Goal: Task Accomplishment & Management: Manage account settings

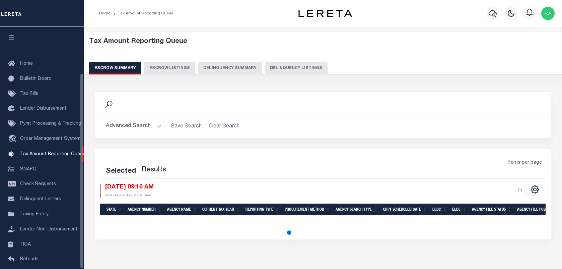
click at [295, 71] on button "Delinquency Listings" at bounding box center [296, 68] width 63 height 13
select select "100"
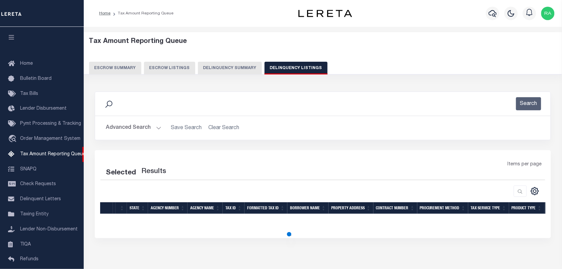
scroll to position [57, 0]
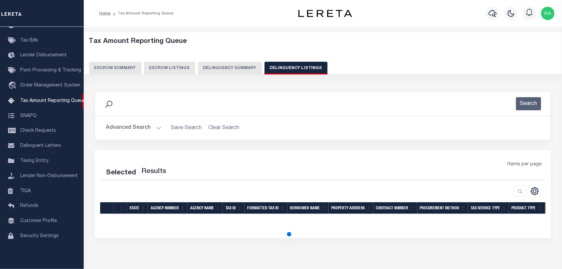
select select "100"
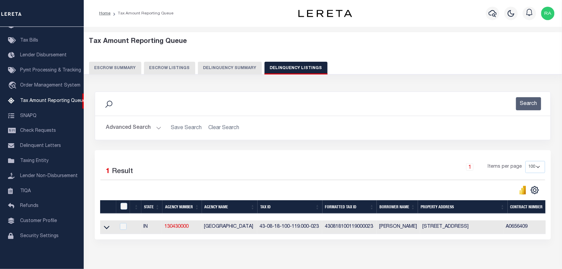
scroll to position [29, 0]
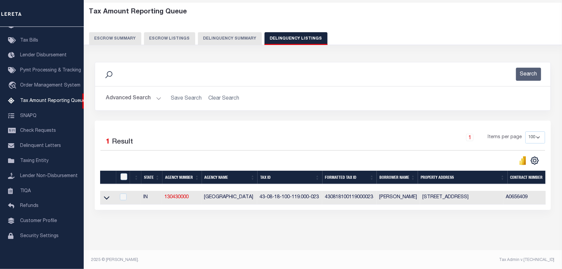
click at [121, 174] on th at bounding box center [123, 178] width 14 height 14
click at [123, 177] on input "checkbox" at bounding box center [124, 176] width 7 height 7
checkbox input "true"
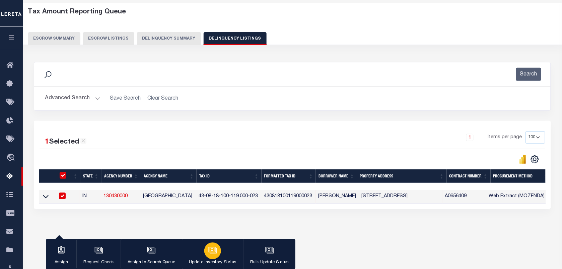
click at [215, 251] on icon "button" at bounding box center [212, 249] width 7 height 5
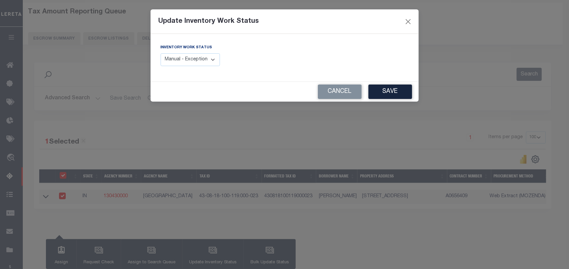
click at [173, 54] on select "Manual - Exception Pended - Awaiting Search Late Add Exception Completed" at bounding box center [191, 59] width 60 height 13
select select "4"
click at [161, 53] on select "Manual - Exception Pended - Awaiting Search Late Add Exception Completed" at bounding box center [191, 59] width 60 height 13
click at [382, 98] on button "Save" at bounding box center [390, 91] width 44 height 14
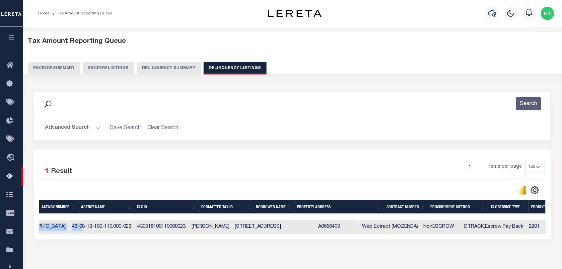
scroll to position [0, 127]
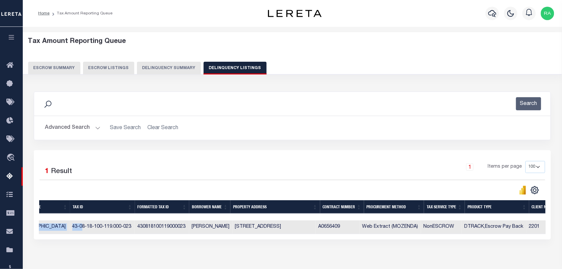
drag, startPoint x: 210, startPoint y: 236, endPoint x: 559, endPoint y: 240, distance: 348.9
click at [559, 240] on div "Tax Amount Reporting Queue Escrow Summary Escrow Listings In" at bounding box center [292, 157] width 535 height 246
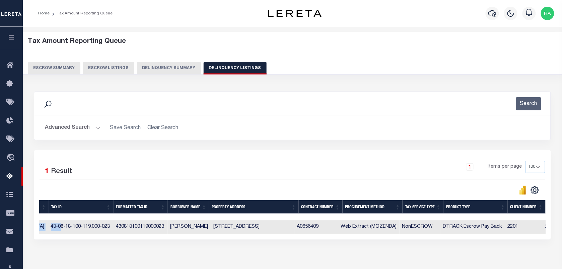
click at [438, 250] on div "Data sync process is currently running, you may face some response delays. Sear…" at bounding box center [292, 172] width 526 height 175
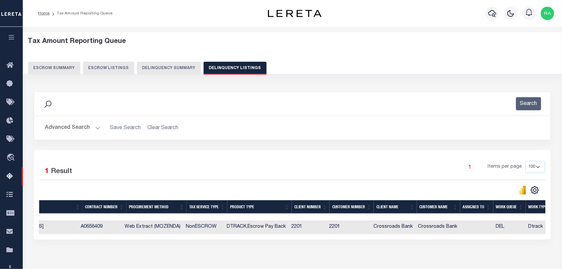
scroll to position [0, 417]
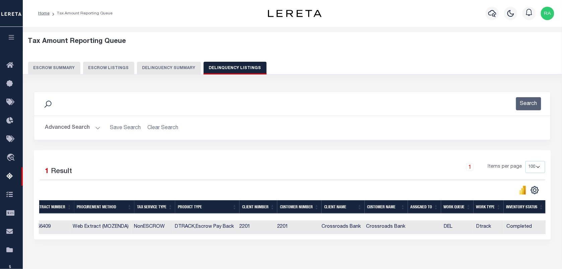
click at [96, 128] on button "Advanced Search" at bounding box center [73, 127] width 56 height 13
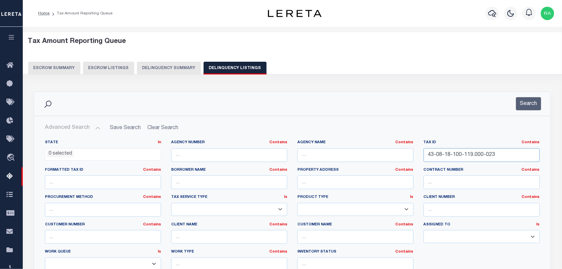
click at [467, 154] on input "43-08-18-100-119.000-023" at bounding box center [482, 155] width 116 height 14
paste input "50"
type input "43-08-18-100-150.000-023"
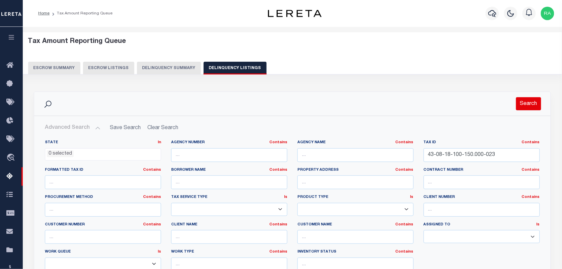
click at [534, 99] on button "Search" at bounding box center [528, 103] width 25 height 13
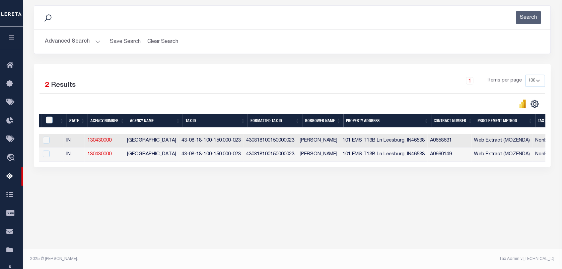
scroll to position [0, 0]
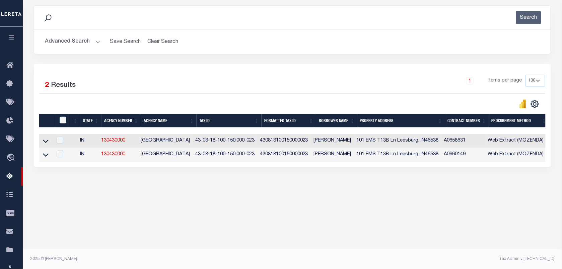
click at [47, 141] on icon at bounding box center [46, 140] width 6 height 7
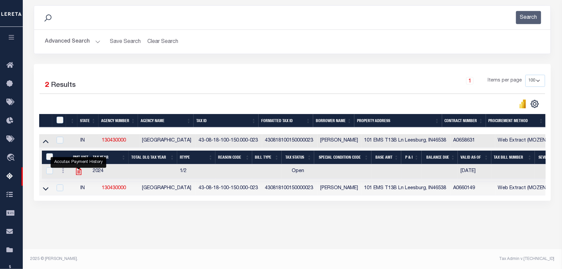
click at [78, 173] on icon "" at bounding box center [78, 171] width 9 height 9
checkbox input "true"
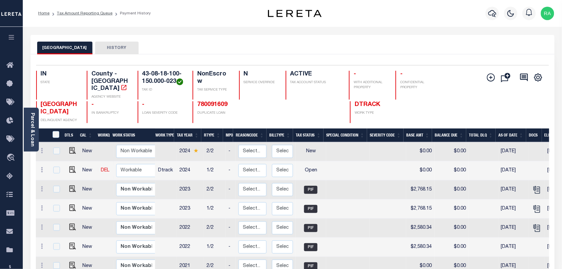
click at [66, 171] on link at bounding box center [71, 170] width 10 height 5
checkbox input "true"
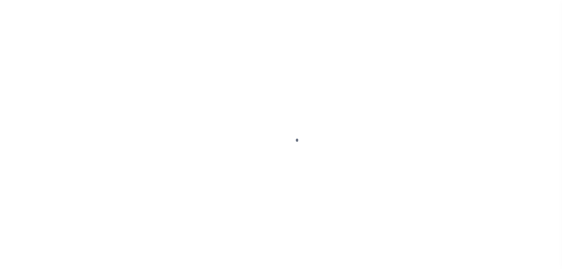
click at [69, 170] on div at bounding box center [281, 134] width 562 height 269
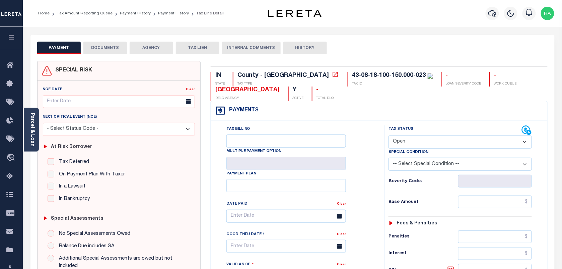
click at [404, 134] on div "Tax Status Status" at bounding box center [455, 130] width 133 height 10
click at [404, 144] on select "- Select Status Code - Open Due/Unpaid Paid Incomplete No Tax Due Internal Refu…" at bounding box center [460, 141] width 143 height 13
select select "PYD"
click at [389, 136] on select "- Select Status Code - Open Due/Unpaid Paid Incomplete No Tax Due Internal Refu…" at bounding box center [460, 141] width 143 height 13
type input "[DATE]"
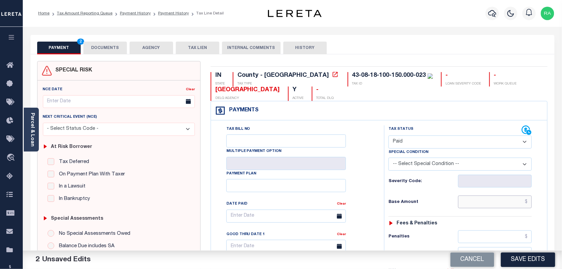
click at [495, 205] on input "text" at bounding box center [495, 201] width 74 height 13
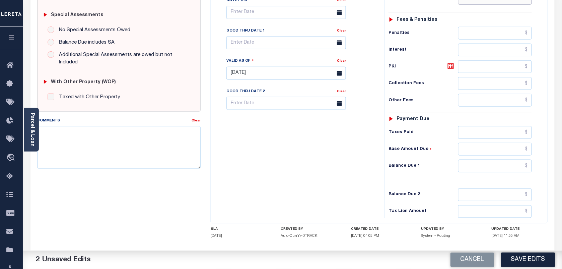
scroll to position [242, 0]
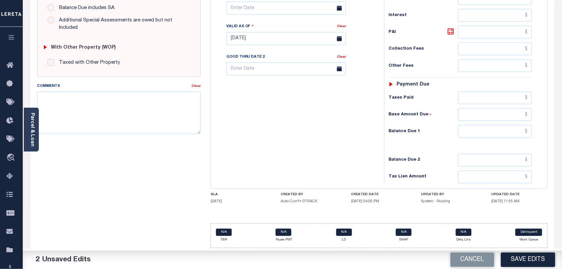
type input "$2,972.20"
click at [500, 135] on input "text" at bounding box center [495, 131] width 74 height 13
type input "$0.00"
drag, startPoint x: 528, startPoint y: 144, endPoint x: 549, endPoint y: 138, distance: 21.1
click at [528, 144] on div "Tax Status Status - Select Status Code -" at bounding box center [462, 35] width 156 height 296
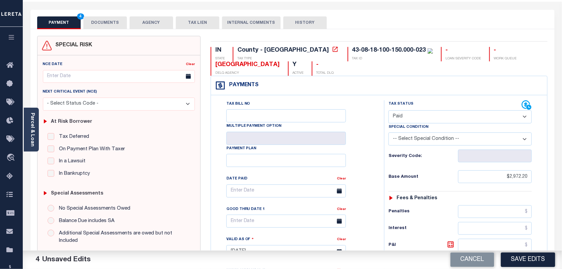
scroll to position [0, 0]
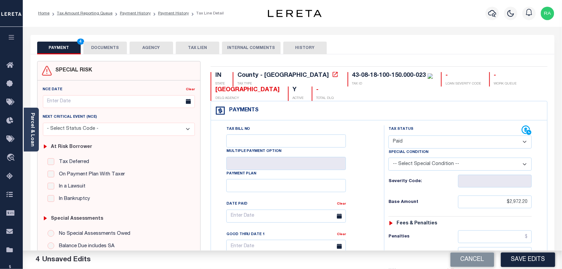
click at [108, 43] on button "DOCUMENTS" at bounding box center [105, 48] width 44 height 13
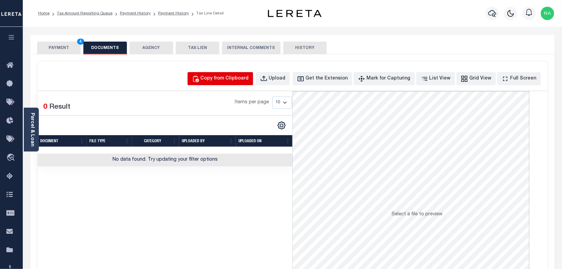
click at [232, 80] on div "Copy from Clipboard" at bounding box center [225, 78] width 48 height 7
select select "POP"
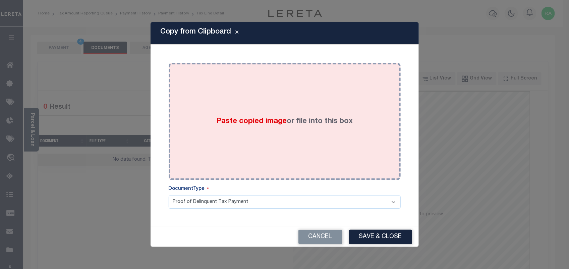
click at [313, 144] on div "Paste copied image or file into this box" at bounding box center [285, 121] width 222 height 107
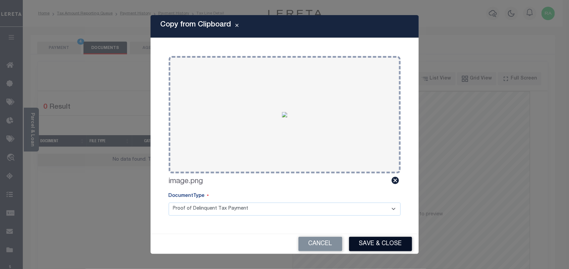
click at [384, 248] on button "Save & Close" at bounding box center [380, 244] width 63 height 14
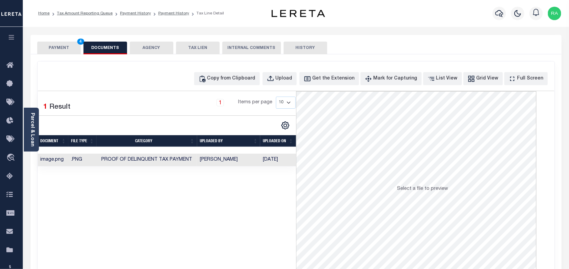
click at [65, 45] on button "PAYMENT 4" at bounding box center [59, 48] width 44 height 13
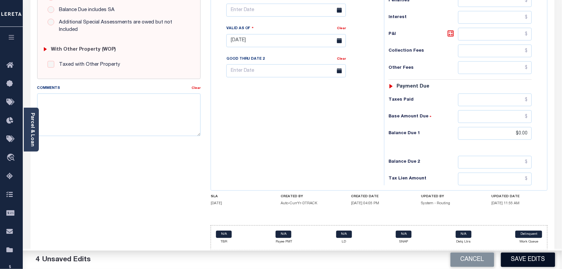
scroll to position [240, 0]
click at [516, 262] on button "Save Edits" at bounding box center [528, 259] width 54 height 14
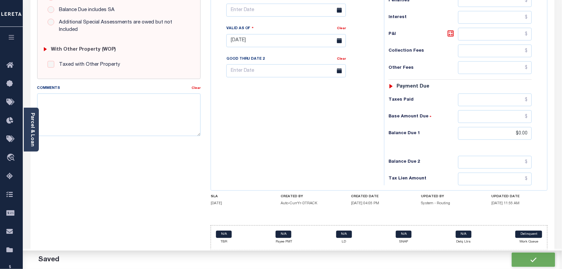
checkbox input "false"
type input "$2,972.2"
type input "$0"
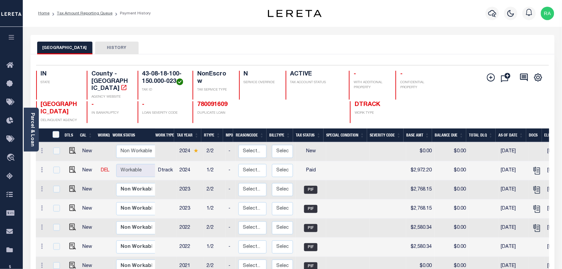
click at [88, 9] on ol "Home Tax Amount Reporting Queue Payment History" at bounding box center [94, 13] width 123 height 14
click at [91, 14] on link "Tax Amount Reporting Queue" at bounding box center [85, 13] width 56 height 4
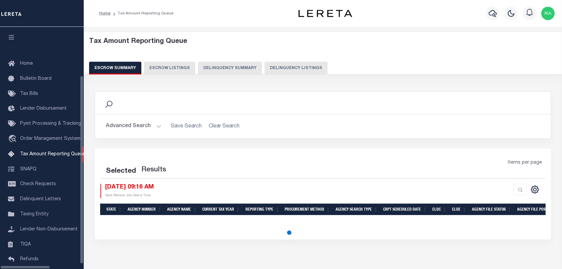
select select "100"
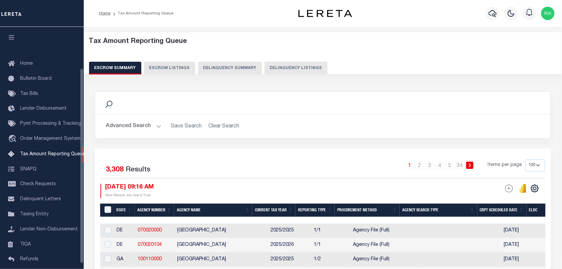
scroll to position [51, 0]
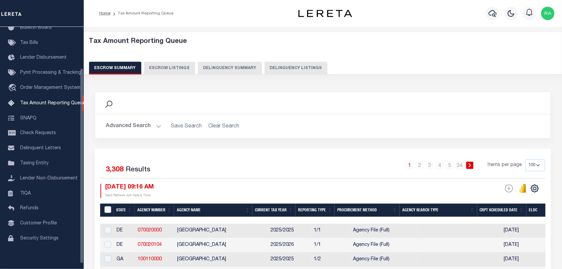
click at [294, 74] on button "Delinquency Listings" at bounding box center [296, 68] width 63 height 13
click at [292, 69] on button "Delinquency Listings" at bounding box center [296, 68] width 63 height 13
select select
select select "100"
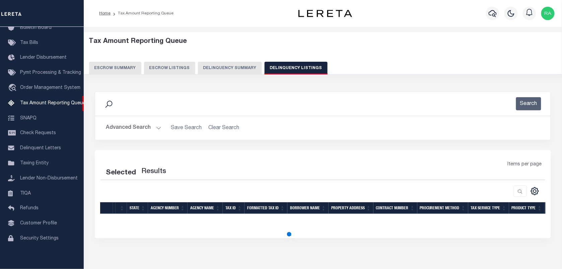
select select "100"
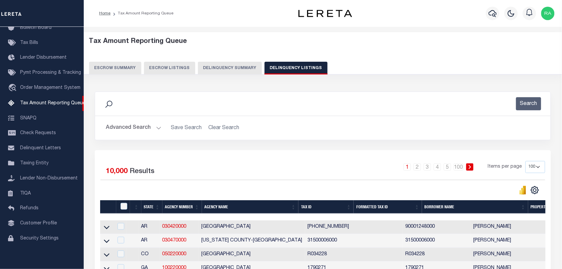
click at [154, 126] on button "Advanced Search" at bounding box center [134, 127] width 56 height 13
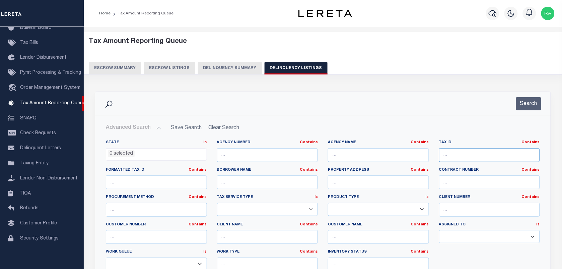
click at [473, 157] on input "text" at bounding box center [489, 155] width 101 height 14
click at [453, 153] on input "text" at bounding box center [489, 155] width 101 height 14
click at [463, 157] on input "text" at bounding box center [489, 155] width 101 height 14
click at [449, 156] on input "text" at bounding box center [489, 155] width 101 height 14
paste input "43-08-18-100-150.000-023"
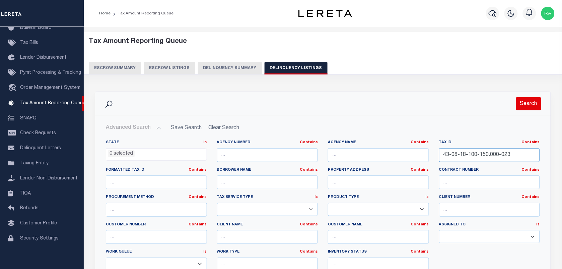
type input "43-08-18-100-150.000-023"
click at [535, 110] on button "Search" at bounding box center [528, 103] width 25 height 13
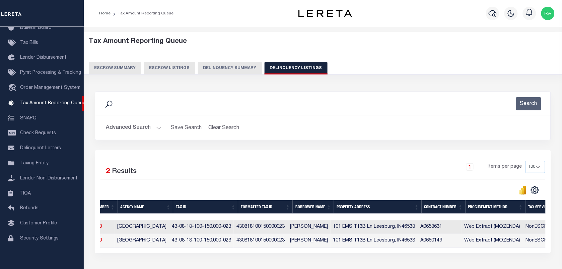
scroll to position [0, 0]
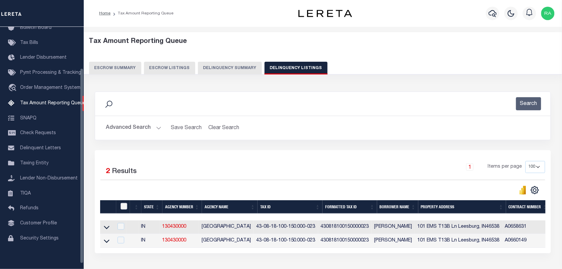
click at [124, 207] on input "checkbox" at bounding box center [124, 206] width 7 height 7
checkbox input "true"
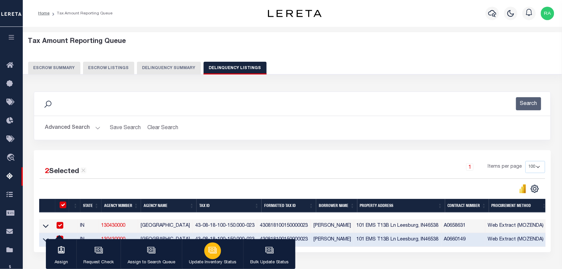
click at [216, 257] on div "button" at bounding box center [212, 250] width 17 height 17
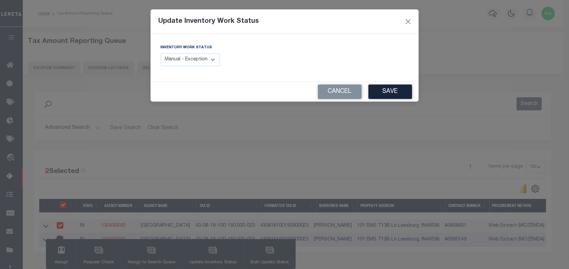
click at [207, 61] on select "Manual - Exception Pended - Awaiting Search Late Add Exception Completed" at bounding box center [191, 59] width 60 height 13
select select "4"
click at [161, 53] on select "Manual - Exception Pended - Awaiting Search Late Add Exception Completed" at bounding box center [191, 59] width 60 height 13
click at [390, 94] on button "Save" at bounding box center [390, 91] width 44 height 14
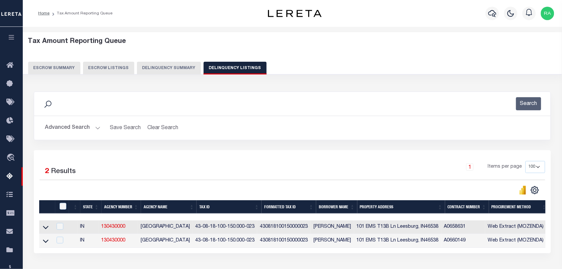
click at [98, 128] on button "Advanced Search" at bounding box center [73, 127] width 56 height 13
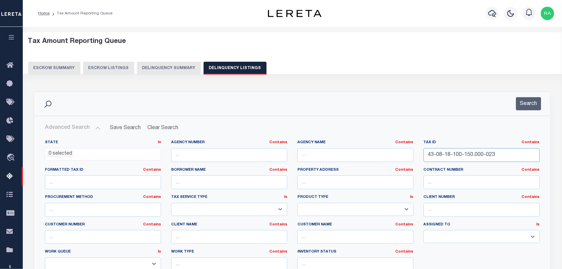
click at [456, 158] on input "43-08-18-100-150.000-023" at bounding box center [482, 155] width 116 height 14
click at [457, 158] on input "43-08-18-100-150.000-023" at bounding box center [482, 155] width 116 height 14
paste input "275"
type input "43-08-18-100-275.000-023"
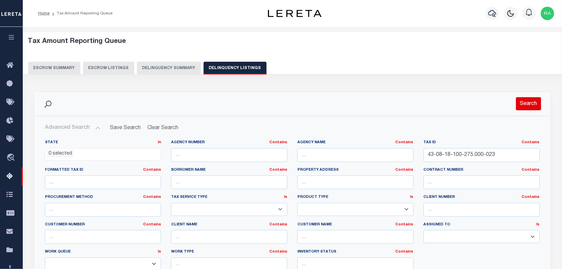
click at [528, 107] on button "Search" at bounding box center [528, 103] width 25 height 13
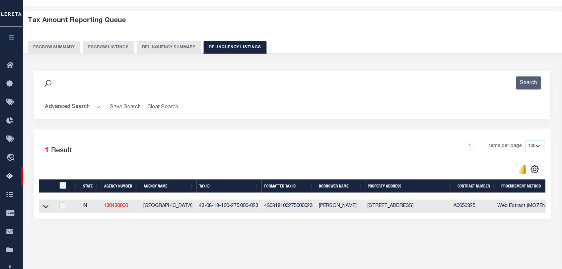
scroll to position [42, 0]
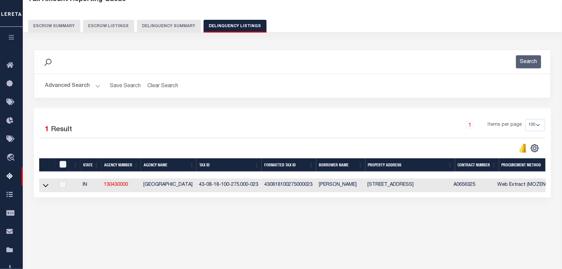
click at [41, 187] on td at bounding box center [47, 185] width 16 height 14
checkbox input "true"
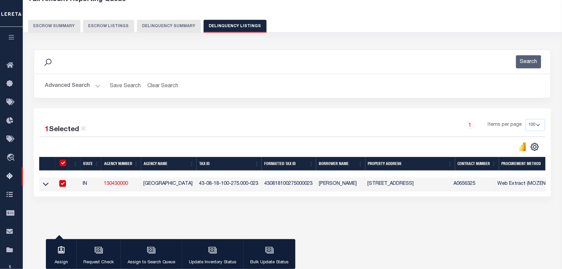
click at [61, 185] on input "checkbox" at bounding box center [62, 183] width 7 height 7
checkbox input "false"
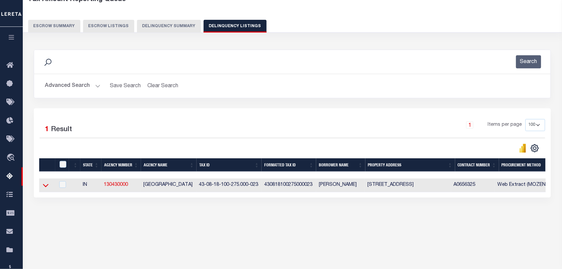
click at [45, 187] on icon at bounding box center [46, 185] width 6 height 7
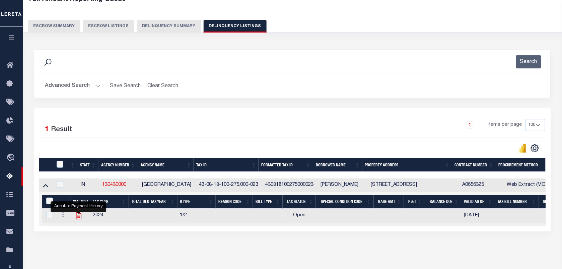
click at [78, 215] on icon "" at bounding box center [78, 215] width 9 height 9
checkbox input "true"
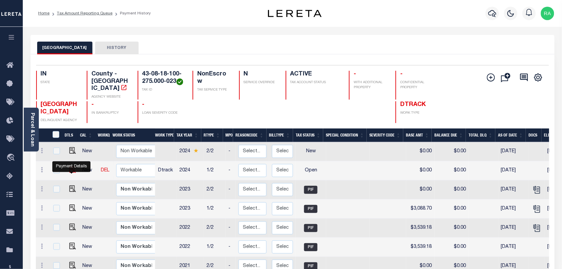
click at [74, 171] on img "" at bounding box center [72, 169] width 7 height 7
checkbox input "true"
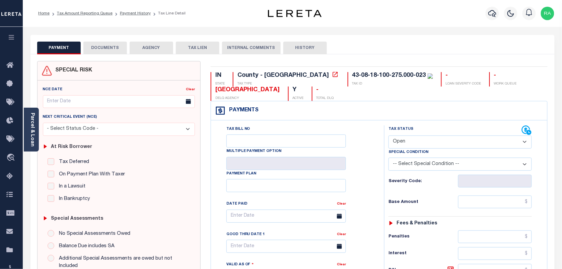
drag, startPoint x: 402, startPoint y: 143, endPoint x: 414, endPoint y: 150, distance: 14.0
click at [402, 143] on select "- Select Status Code - Open Due/Unpaid Paid Incomplete No Tax Due Internal Refu…" at bounding box center [460, 141] width 143 height 13
select select "PYD"
click at [389, 136] on select "- Select Status Code - Open Due/Unpaid Paid Incomplete No Tax Due Internal Refu…" at bounding box center [460, 141] width 143 height 13
type input "[DATE]"
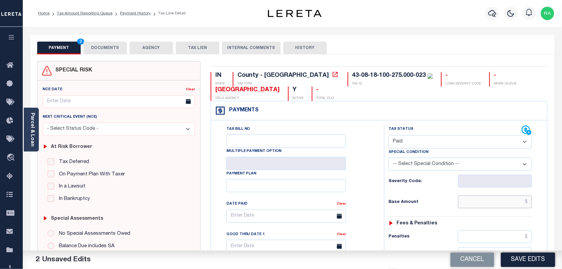
click at [493, 203] on input "text" at bounding box center [495, 201] width 74 height 13
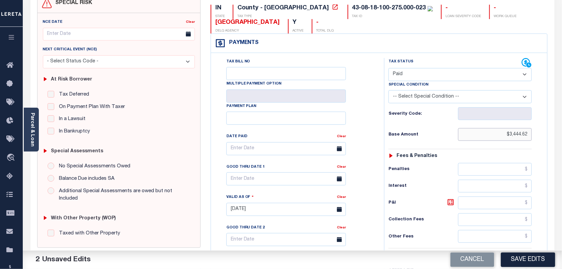
scroll to position [209, 0]
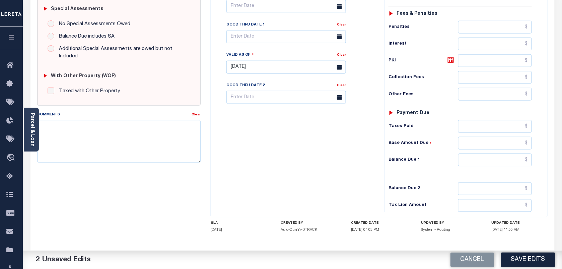
type input "$3,444.62"
drag, startPoint x: 491, startPoint y: 165, endPoint x: 498, endPoint y: 172, distance: 9.5
click at [491, 165] on input "text" at bounding box center [495, 159] width 74 height 13
type input "$0.00"
click at [533, 173] on div "Tax Status Status - Select Status Code -" at bounding box center [462, 64] width 156 height 296
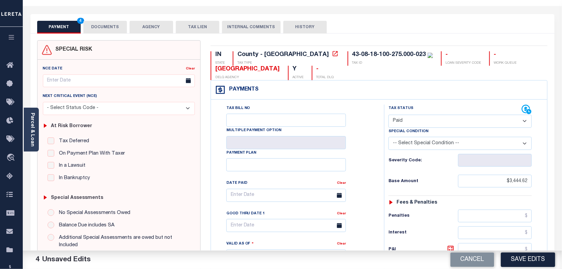
scroll to position [0, 0]
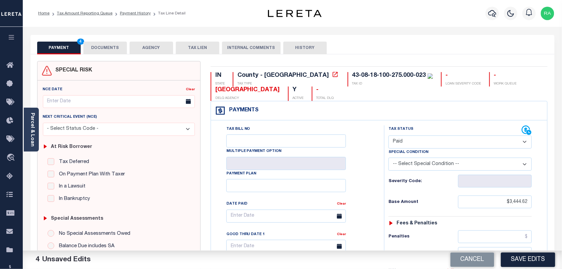
click at [107, 40] on div "PAYMENT 4 DOCUMENTS AGENCY DELINQUENT PAYEE TAX LIEN" at bounding box center [292, 44] width 524 height 19
click at [107, 45] on button "DOCUMENTS" at bounding box center [105, 48] width 44 height 13
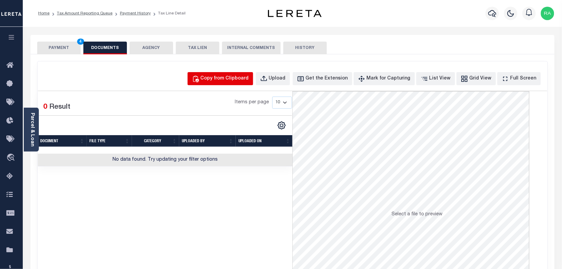
click at [219, 75] on div "Copy from Clipboard" at bounding box center [225, 78] width 48 height 7
select select "POP"
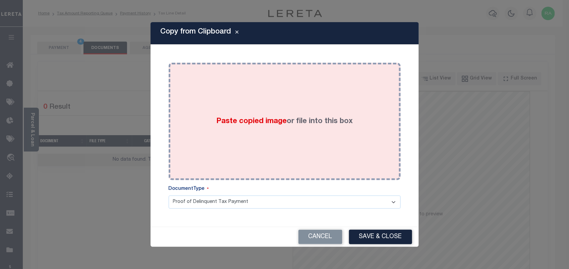
click at [308, 143] on div "Paste copied image or file into this box" at bounding box center [285, 121] width 222 height 107
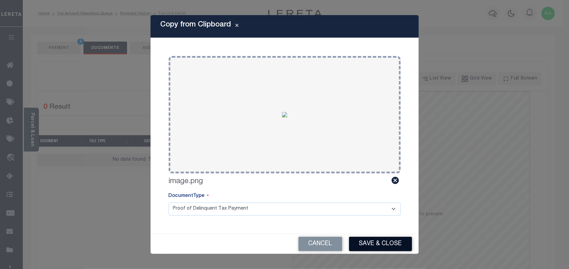
click at [364, 248] on button "Save & Close" at bounding box center [380, 244] width 63 height 14
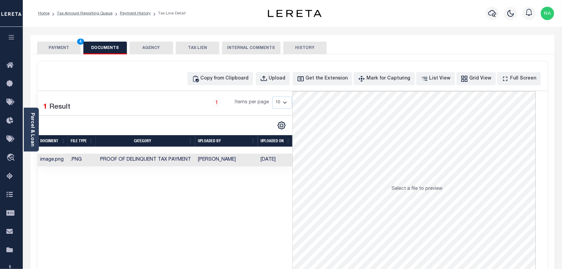
click at [65, 50] on button "PAYMENT 4" at bounding box center [59, 48] width 44 height 13
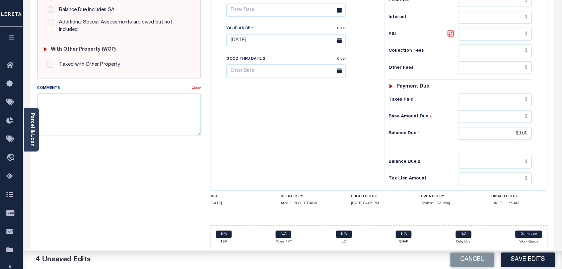
scroll to position [240, 0]
click at [515, 262] on button "Save Edits" at bounding box center [528, 259] width 54 height 14
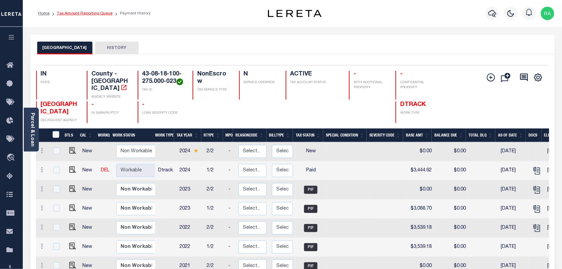
click at [101, 12] on link "Tax Amount Reporting Queue" at bounding box center [85, 13] width 56 height 4
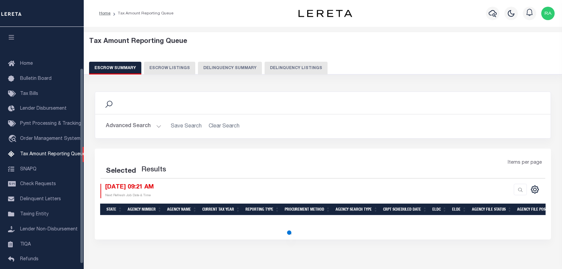
click at [298, 65] on button "Delinquency Listings" at bounding box center [296, 68] width 63 height 13
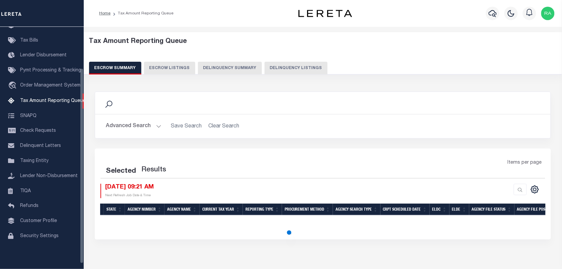
select select "100"
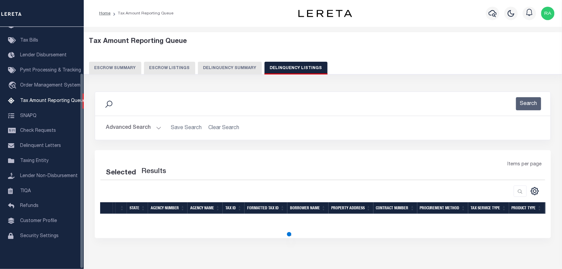
select select "100"
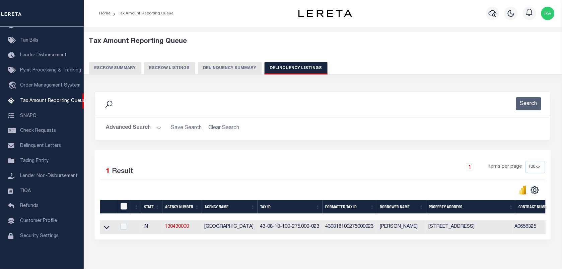
click at [123, 209] on input "checkbox" at bounding box center [124, 206] width 7 height 7
checkbox input "true"
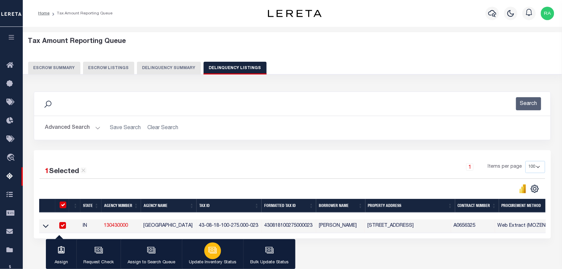
click at [216, 259] on p "Update Inventory Status" at bounding box center [213, 262] width 48 height 7
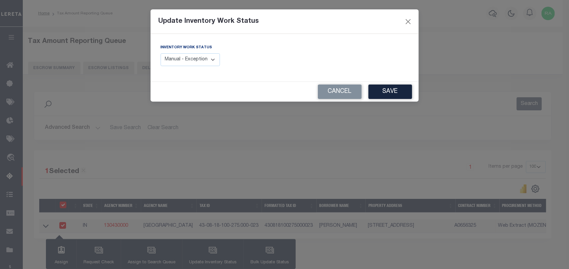
click at [197, 62] on select "Manual - Exception Pended - Awaiting Search Late Add Exception Completed" at bounding box center [191, 59] width 60 height 13
select select "4"
click at [161, 53] on select "Manual - Exception Pended - Awaiting Search Late Add Exception Completed" at bounding box center [191, 59] width 60 height 13
click at [392, 94] on button "Save" at bounding box center [390, 91] width 44 height 14
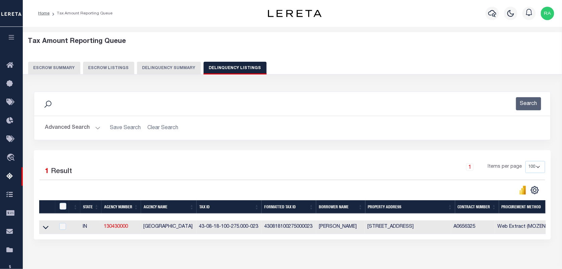
click at [98, 126] on button "Advanced Search" at bounding box center [73, 127] width 56 height 13
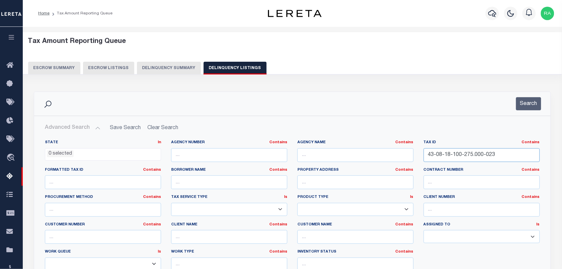
click at [444, 158] on input "43-08-18-100-275.000-023" at bounding box center [482, 155] width 116 height 14
paste input "8"
type input "43-08-18-100-285.000-023"
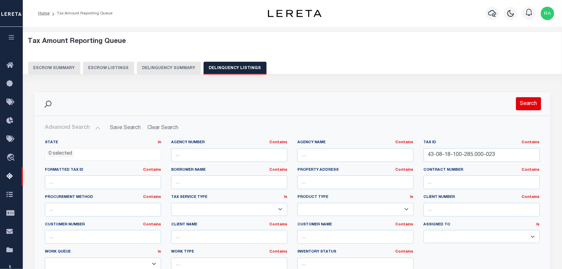
click at [520, 106] on button "Search" at bounding box center [528, 103] width 25 height 13
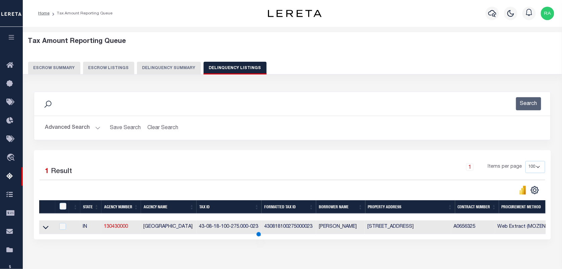
scroll to position [86, 0]
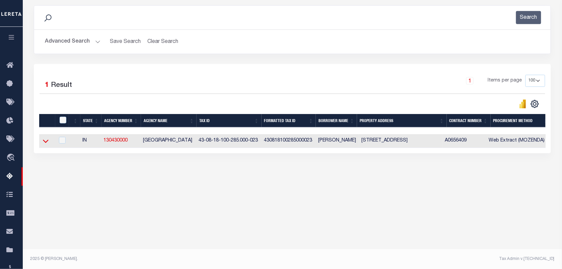
click at [43, 141] on icon at bounding box center [46, 140] width 6 height 7
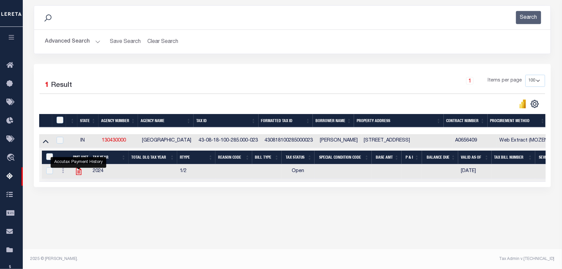
click at [81, 173] on icon "" at bounding box center [78, 171] width 5 height 7
checkbox input "true"
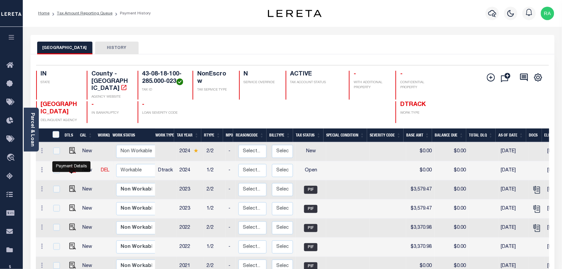
click at [72, 173] on img "" at bounding box center [72, 169] width 7 height 7
checkbox input "true"
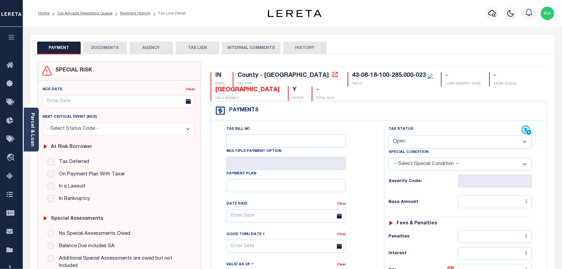
click at [400, 146] on select "- Select Status Code - Open Due/Unpaid Paid Incomplete No Tax Due Internal Refu…" at bounding box center [460, 141] width 143 height 13
select select "PYD"
click at [389, 136] on select "- Select Status Code - Open Due/Unpaid Paid Incomplete No Tax Due Internal Refu…" at bounding box center [460, 141] width 143 height 13
type input "[DATE]"
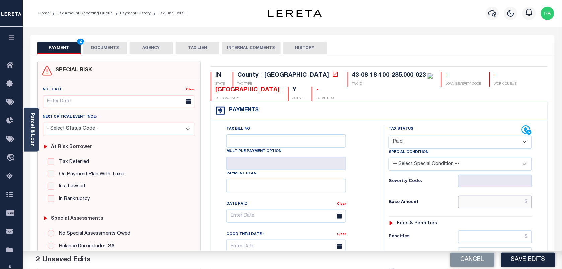
click at [498, 205] on input "text" at bounding box center [495, 201] width 74 height 13
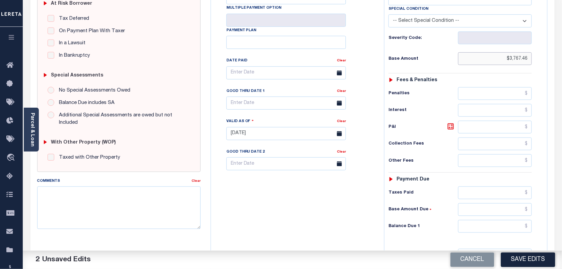
scroll to position [168, 0]
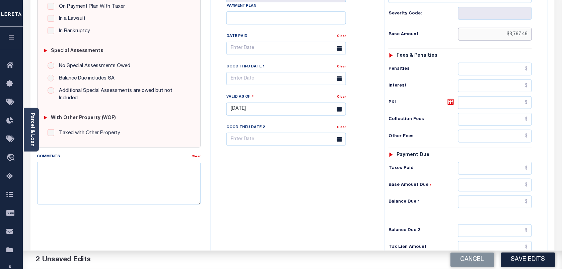
type input "$3,767.46"
click at [483, 206] on input "text" at bounding box center [495, 201] width 74 height 13
type input "$0.00"
click at [532, 208] on div "Balance Due 1 $0.00" at bounding box center [460, 201] width 143 height 13
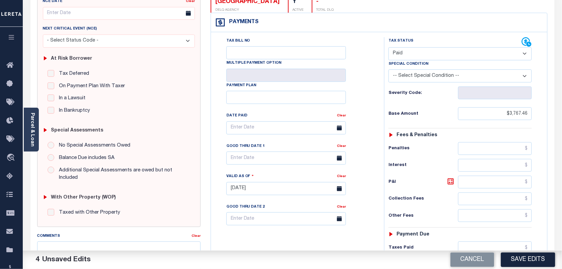
scroll to position [0, 0]
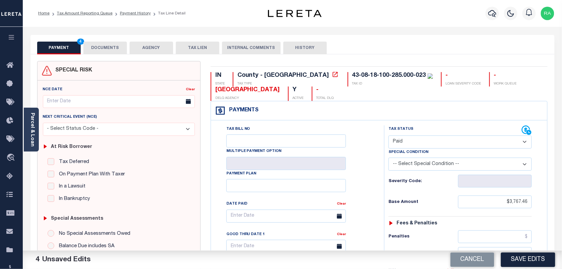
click at [99, 54] on button "DOCUMENTS" at bounding box center [105, 48] width 44 height 13
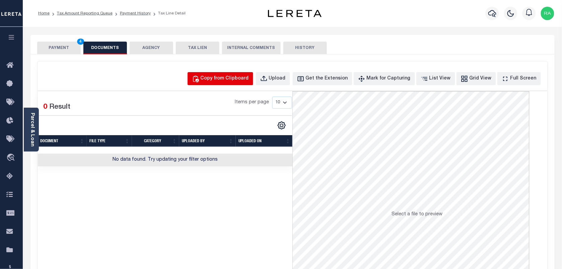
click at [237, 73] on button "Copy from Clipboard" at bounding box center [221, 78] width 66 height 13
select select "POP"
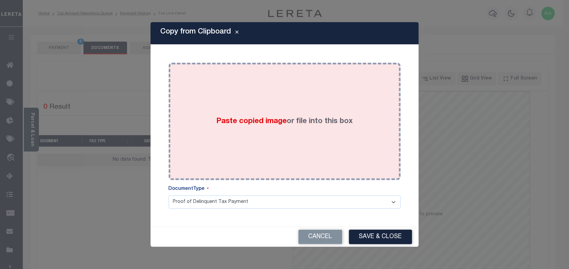
click at [316, 125] on label "Paste copied image or file into this box" at bounding box center [284, 121] width 136 height 11
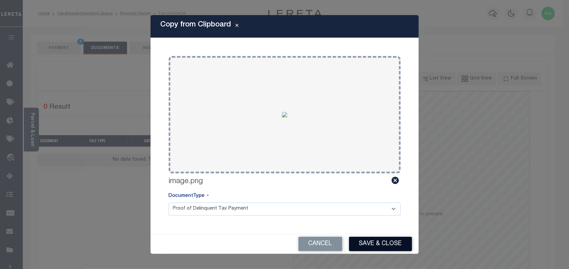
click at [373, 240] on button "Save & Close" at bounding box center [380, 244] width 63 height 14
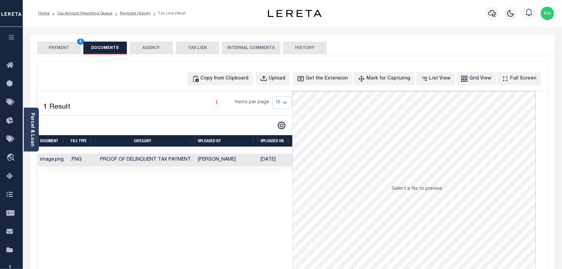
click at [62, 45] on button "PAYMENT 4" at bounding box center [59, 48] width 44 height 13
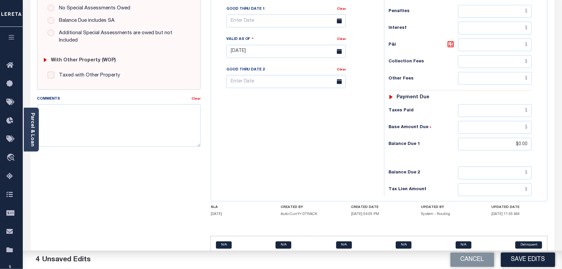
scroll to position [240, 0]
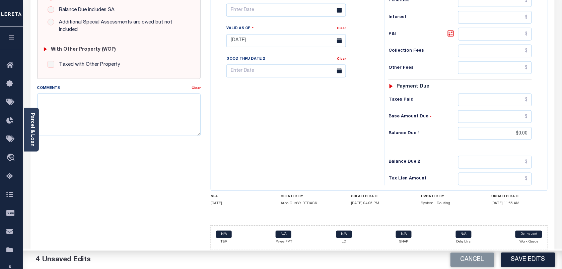
click at [524, 268] on html "Home Tax Amount Reporting Queue Payment History Tax Line Detail Profile" at bounding box center [281, 16] width 562 height 505
click at [531, 253] on button "Save Edits" at bounding box center [528, 259] width 54 height 14
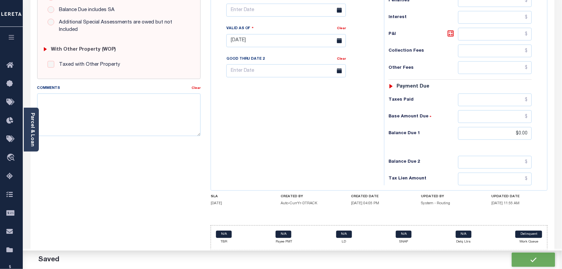
checkbox input "false"
type input "$3,767.46"
type input "$0"
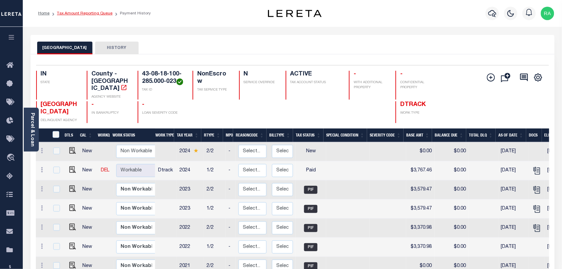
click at [91, 14] on link "Tax Amount Reporting Queue" at bounding box center [85, 13] width 56 height 4
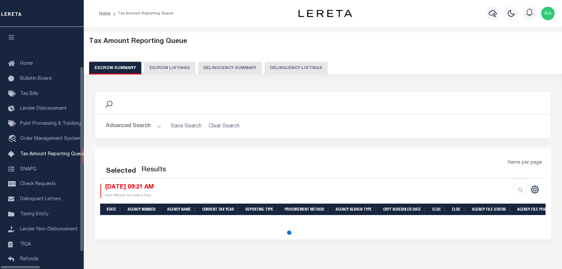
click at [277, 70] on button "Delinquency Listings" at bounding box center [296, 68] width 63 height 13
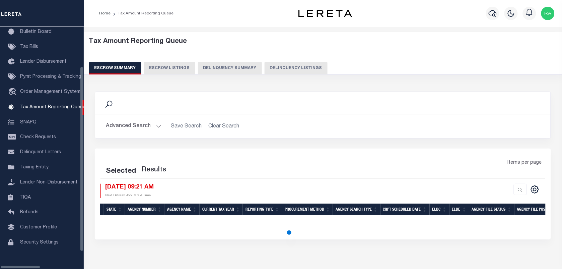
select select "100"
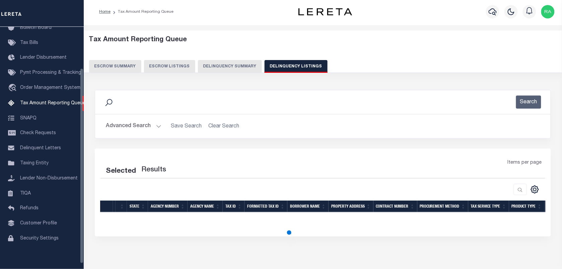
select select "100"
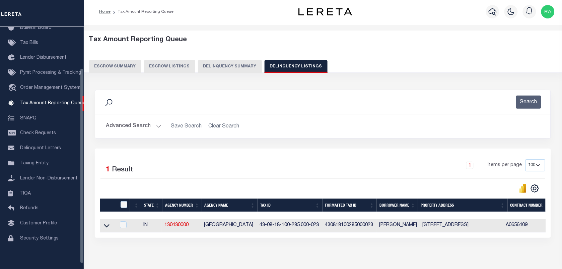
scroll to position [35, 0]
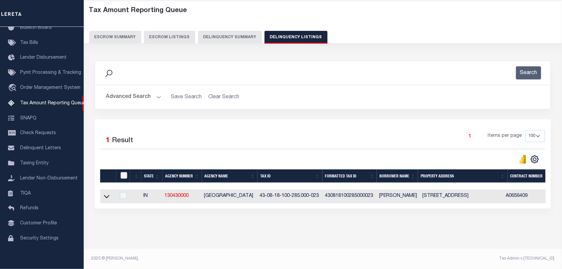
click at [123, 175] on input "checkbox" at bounding box center [124, 175] width 7 height 7
checkbox input "true"
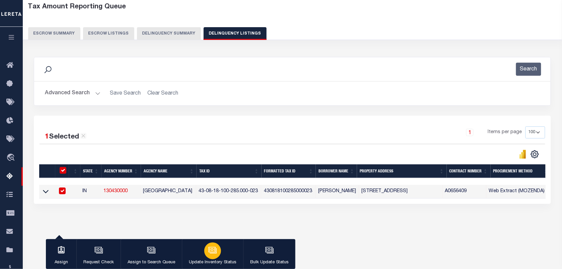
click at [212, 250] on icon "button" at bounding box center [212, 249] width 5 height 3
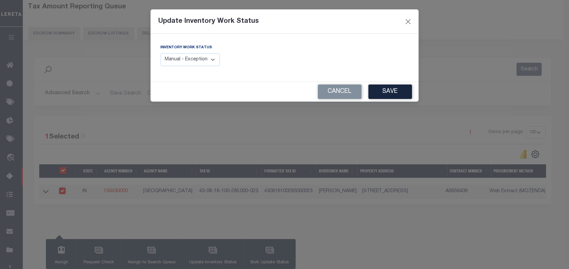
click at [200, 59] on select "Manual - Exception Pended - Awaiting Search Late Add Exception Completed" at bounding box center [191, 59] width 60 height 13
select select "4"
click at [161, 53] on select "Manual - Exception Pended - Awaiting Search Late Add Exception Completed" at bounding box center [191, 59] width 60 height 13
click at [390, 94] on button "Save" at bounding box center [390, 91] width 44 height 14
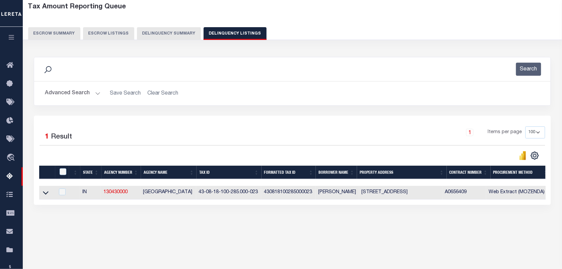
click at [303, 205] on div "1 Selected 1 Result 1 Items per page 10 25 50 100 500" at bounding box center [292, 160] width 517 height 89
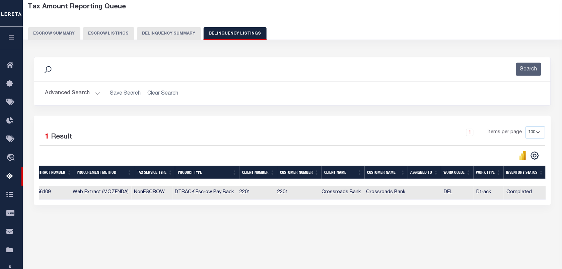
scroll to position [0, 0]
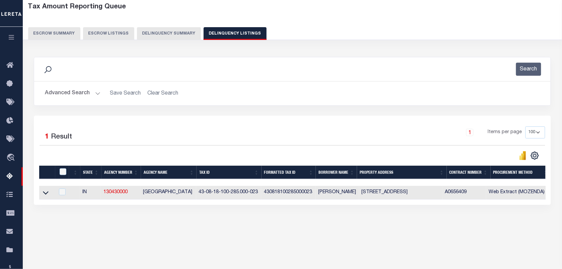
click at [99, 96] on button "Advanced Search" at bounding box center [73, 93] width 56 height 13
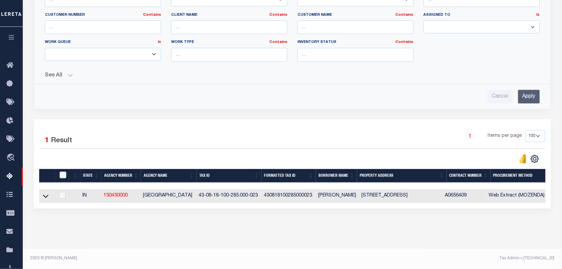
scroll to position [0, 284]
click at [48, 194] on icon at bounding box center [46, 196] width 6 height 7
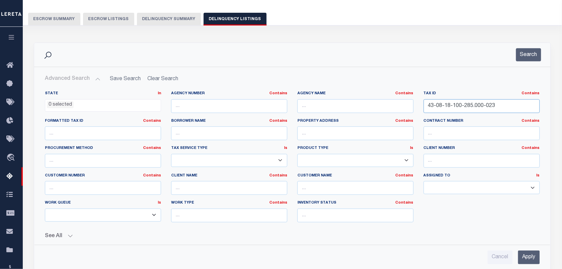
click at [471, 113] on input "43-08-18-100-285.000-023" at bounding box center [482, 106] width 116 height 14
paste input "200-058"
type input "43-08-18-200-058.000-023"
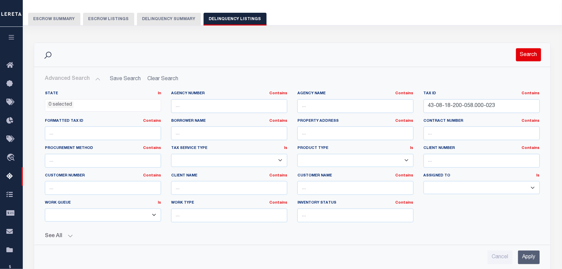
click at [523, 55] on button "Search" at bounding box center [528, 54] width 25 height 13
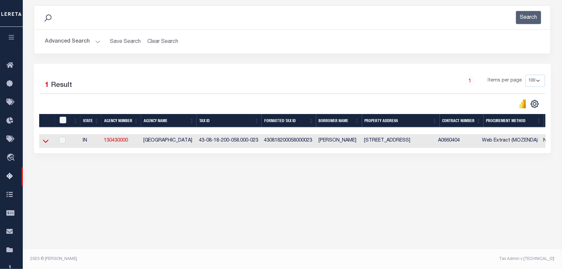
click at [48, 142] on icon at bounding box center [46, 141] width 6 height 3
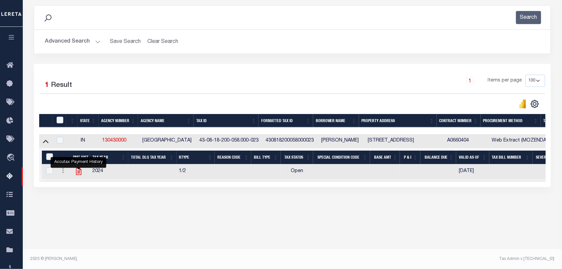
click at [81, 173] on icon "" at bounding box center [78, 171] width 9 height 9
checkbox input "true"
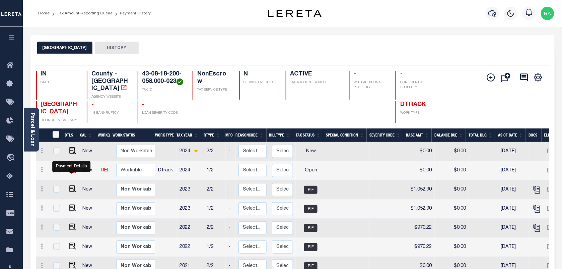
click at [70, 173] on img "" at bounding box center [72, 169] width 7 height 7
checkbox input "true"
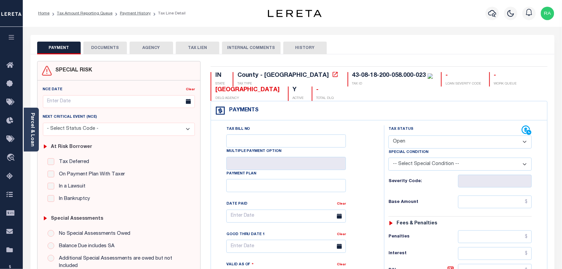
click at [404, 146] on select "- Select Status Code - Open Due/Unpaid Paid Incomplete No Tax Due Internal Refu…" at bounding box center [460, 141] width 143 height 13
select select "PYD"
click at [389, 136] on select "- Select Status Code - Open Due/Unpaid Paid Incomplete No Tax Due Internal Refu…" at bounding box center [460, 141] width 143 height 13
type input "[DATE]"
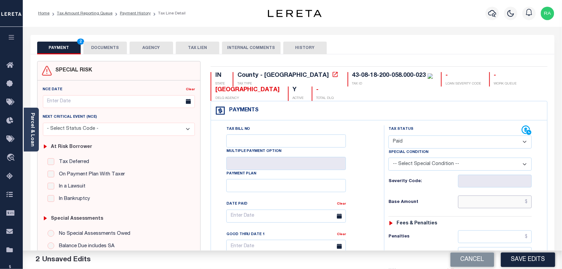
click at [499, 202] on input "text" at bounding box center [495, 201] width 74 height 13
click at [499, 201] on input "text" at bounding box center [495, 201] width 74 height 13
paste input "1,089.44"
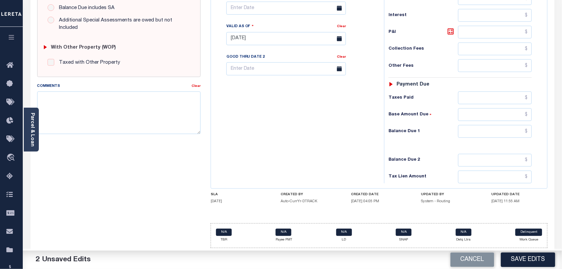
scroll to position [242, 0]
type input "$1,089.44"
click at [506, 134] on input "text" at bounding box center [495, 131] width 74 height 13
type input "$0.00"
drag, startPoint x: 545, startPoint y: 149, endPoint x: 559, endPoint y: 149, distance: 14.4
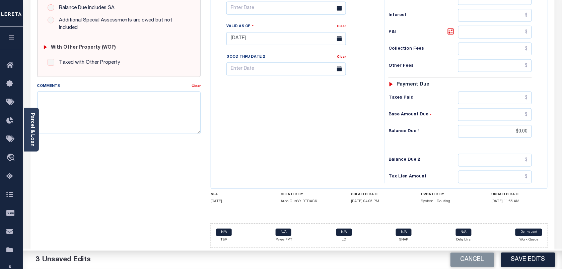
click at [545, 149] on div "Tax Status Status" at bounding box center [462, 35] width 167 height 296
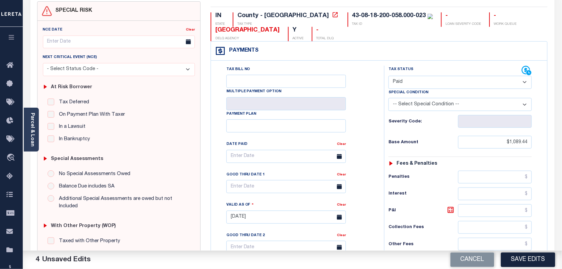
scroll to position [0, 0]
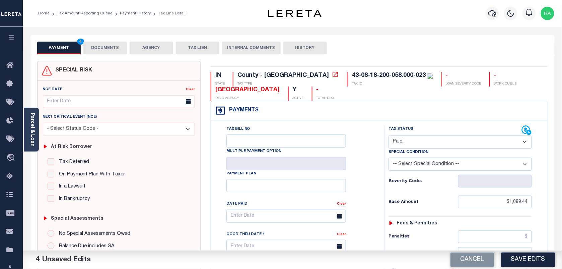
click at [103, 50] on button "DOCUMENTS" at bounding box center [105, 48] width 44 height 13
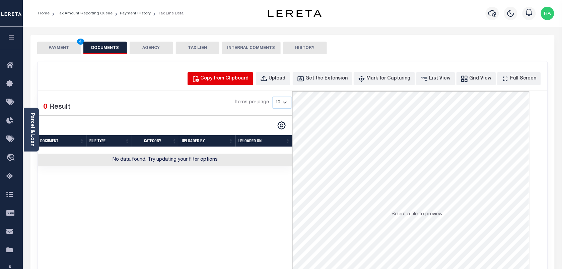
click at [216, 78] on div "Copy from Clipboard" at bounding box center [225, 78] width 48 height 7
select select "POP"
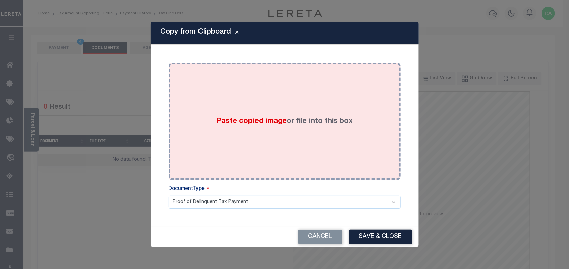
click at [253, 146] on div "Paste copied image or file into this box" at bounding box center [285, 121] width 222 height 107
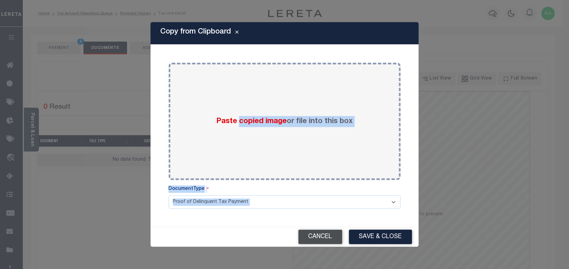
drag, startPoint x: 265, startPoint y: 172, endPoint x: 299, endPoint y: 237, distance: 73.7
click at [299, 237] on div "Copy from Clipboard Paste copied image or file into this box Select file or dra…" at bounding box center [284, 134] width 268 height 225
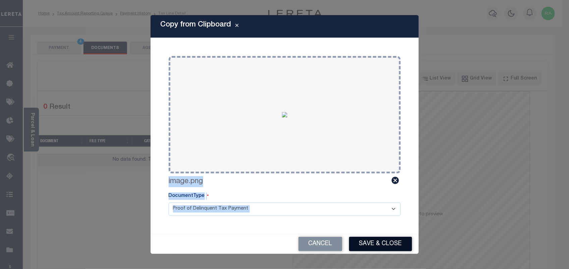
click at [366, 243] on button "Save & Close" at bounding box center [380, 244] width 63 height 14
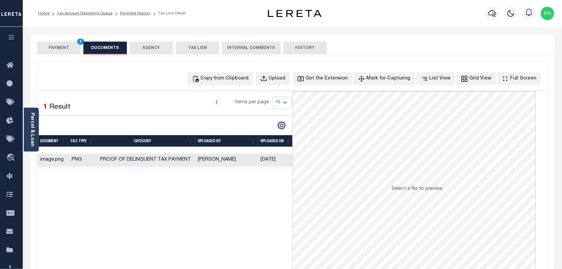
click at [66, 44] on button "PAYMENT 4" at bounding box center [59, 48] width 44 height 13
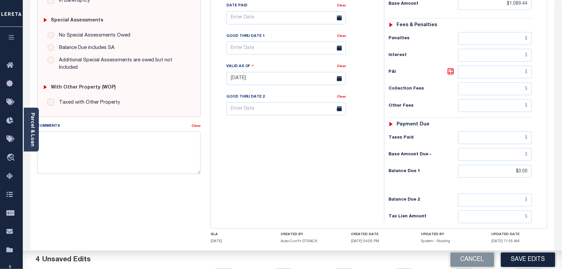
scroll to position [209, 0]
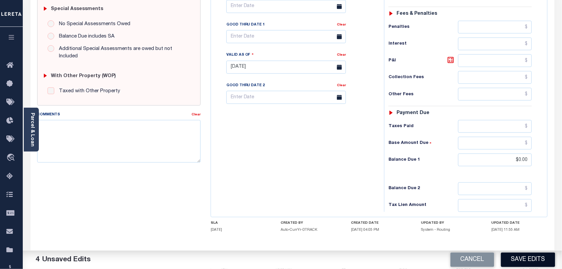
click at [533, 261] on button "Save Edits" at bounding box center [528, 259] width 54 height 14
checkbox input "false"
type input "$1,089.44"
type input "$0"
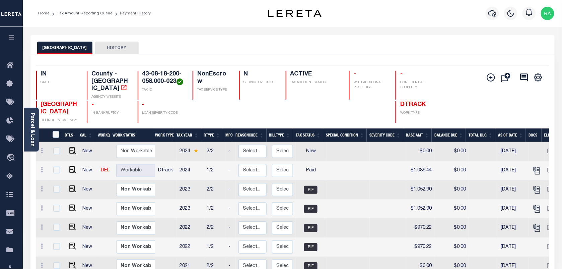
click at [95, 16] on li "Tax Amount Reporting Queue" at bounding box center [81, 13] width 63 height 6
click at [76, 14] on link "Tax Amount Reporting Queue" at bounding box center [85, 13] width 56 height 4
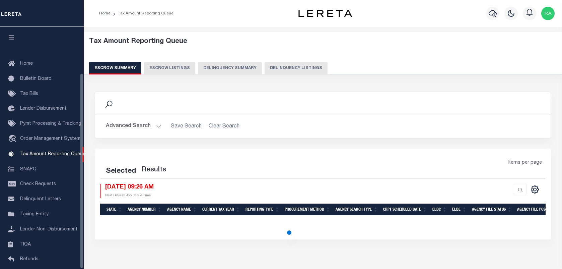
select select "100"
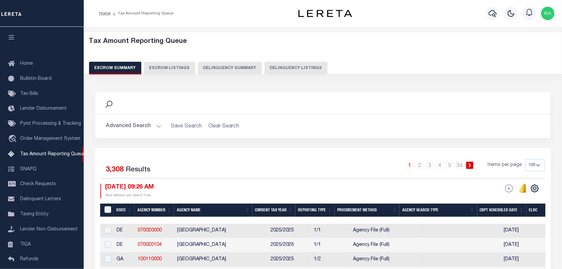
scroll to position [57, 0]
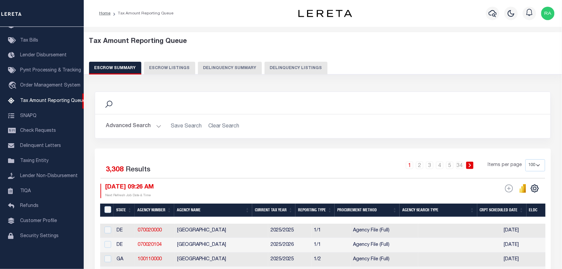
click at [304, 64] on button "Delinquency Listings" at bounding box center [296, 68] width 63 height 13
select select "100"
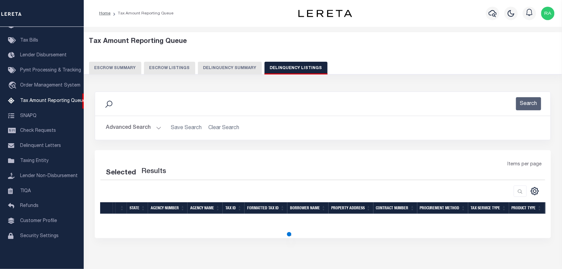
select select "100"
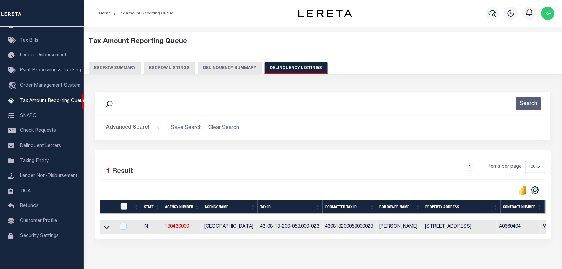
scroll to position [29, 0]
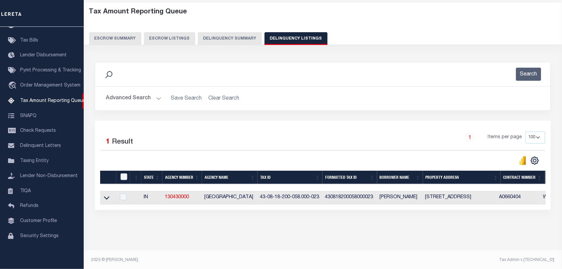
drag, startPoint x: 141, startPoint y: 205, endPoint x: 453, endPoint y: 221, distance: 312.0
click at [535, 210] on div "Selected 1 Result 1 Items per page 10 25 50 100 500" at bounding box center [323, 165] width 456 height 89
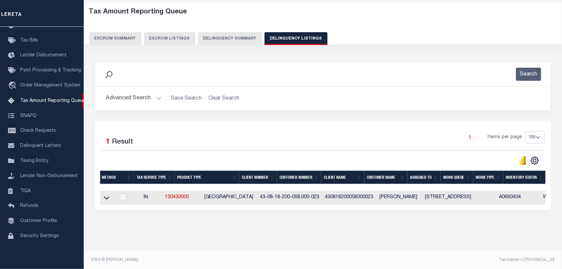
scroll to position [0, 0]
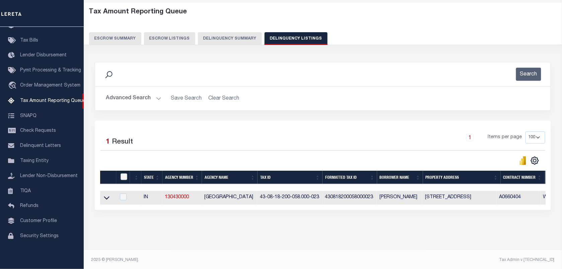
click at [123, 180] on input "checkbox" at bounding box center [124, 176] width 7 height 7
checkbox input "true"
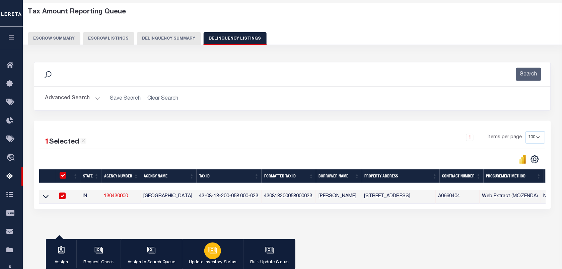
click at [205, 252] on div "button" at bounding box center [212, 250] width 17 height 17
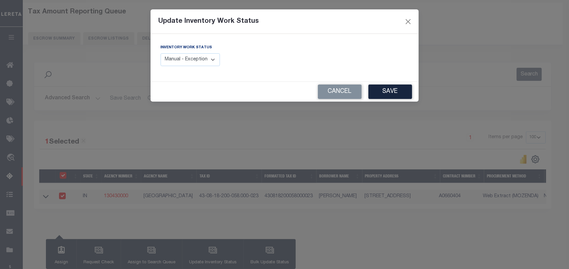
click at [183, 64] on select "Manual - Exception Pended - Awaiting Search Late Add Exception Completed" at bounding box center [191, 59] width 60 height 13
select select "4"
click at [161, 53] on select "Manual - Exception Pended - Awaiting Search Late Add Exception Completed" at bounding box center [191, 59] width 60 height 13
click at [386, 92] on button "Save" at bounding box center [390, 91] width 44 height 14
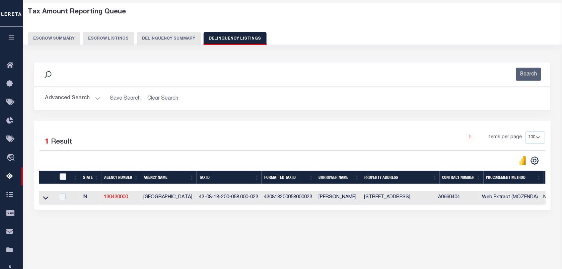
click at [310, 204] on td "430818200058000023" at bounding box center [289, 198] width 55 height 14
checkbox input "true"
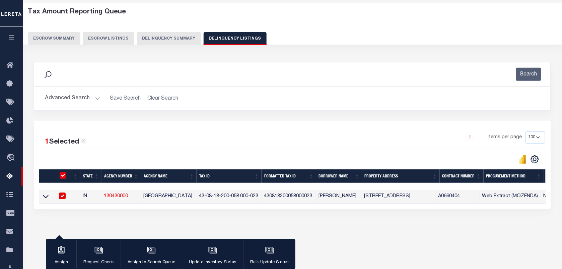
click at [100, 98] on h2 "Advanced Search Save Search Clear Search tblassign_wrapper_dynamictable_____Def…" at bounding box center [293, 98] width 506 height 13
click at [95, 96] on button "Advanced Search" at bounding box center [73, 98] width 56 height 13
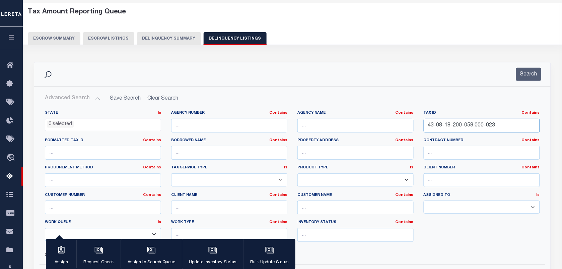
click at [453, 127] on input "43-08-18-200-058.000-023" at bounding box center [482, 126] width 116 height 14
paste input "400-377"
type input "43-08-18-400-377.000-023"
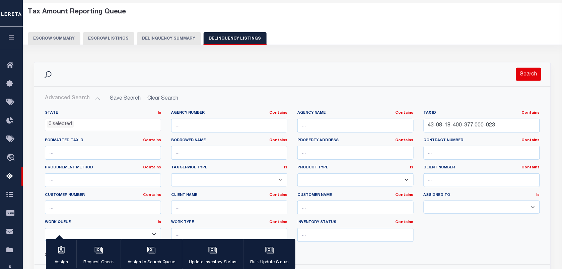
click at [524, 78] on button "Search" at bounding box center [528, 74] width 25 height 13
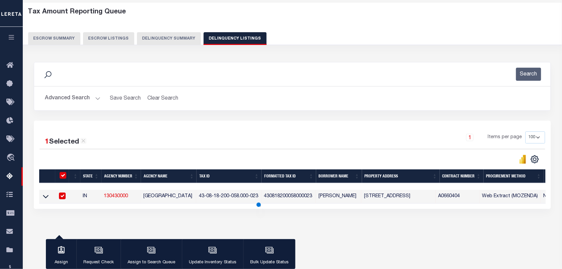
scroll to position [86, 0]
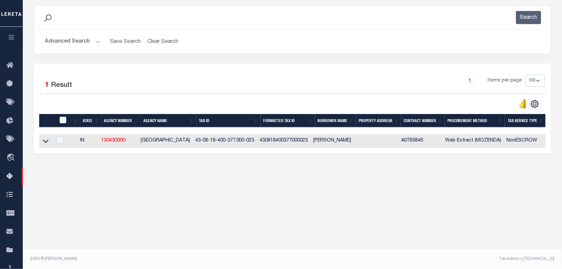
click at [40, 141] on td at bounding box center [45, 141] width 13 height 14
checkbox input "true"
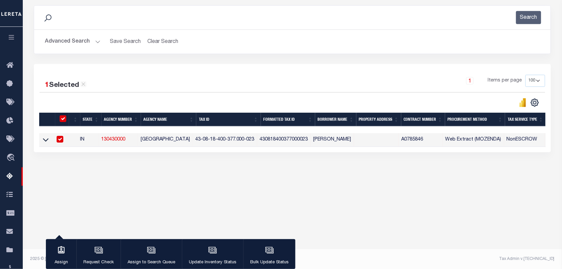
click at [42, 143] on td at bounding box center [45, 140] width 13 height 14
checkbox input "false"
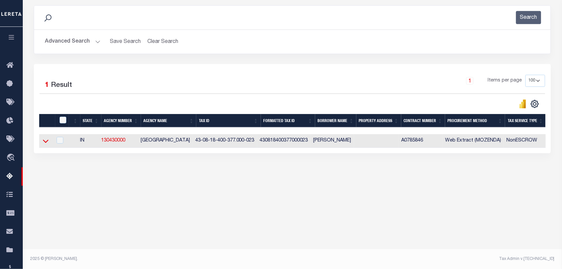
click at [46, 143] on icon at bounding box center [46, 140] width 6 height 7
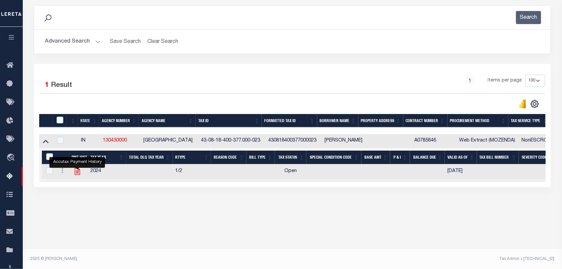
click at [76, 172] on icon "" at bounding box center [77, 171] width 9 height 9
checkbox input "true"
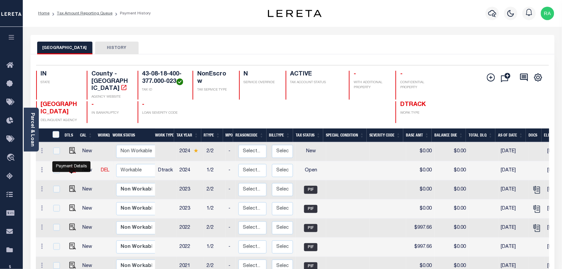
click at [70, 172] on img "" at bounding box center [72, 169] width 7 height 7
checkbox input "true"
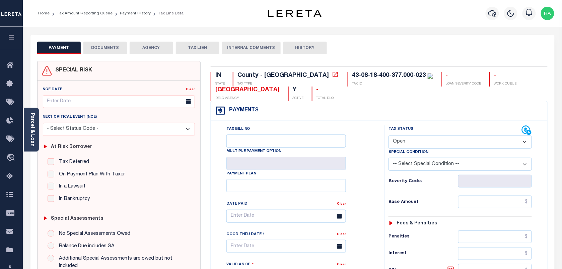
click at [409, 136] on select "- Select Status Code - Open Due/Unpaid Paid Incomplete No Tax Due Internal Refu…" at bounding box center [460, 141] width 143 height 13
select select "PYD"
click at [389, 136] on select "- Select Status Code - Open Due/Unpaid Paid Incomplete No Tax Due Internal Refu…" at bounding box center [460, 141] width 143 height 13
type input "[DATE]"
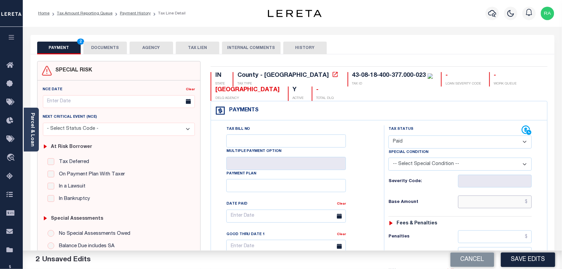
drag, startPoint x: 487, startPoint y: 204, endPoint x: 491, endPoint y: 205, distance: 4.6
click at [487, 204] on input "text" at bounding box center [495, 201] width 74 height 13
click at [496, 203] on input "text" at bounding box center [495, 201] width 74 height 13
paste input "1,105.02"
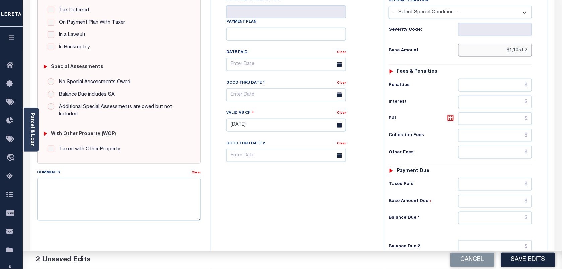
scroll to position [168, 0]
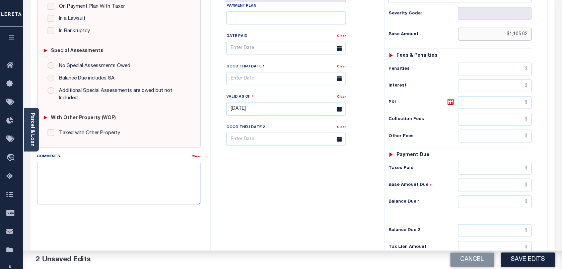
type input "$1,105.02"
drag, startPoint x: 500, startPoint y: 209, endPoint x: 505, endPoint y: 208, distance: 4.4
click at [500, 208] on input "text" at bounding box center [495, 201] width 74 height 13
type input "$0"
click at [520, 208] on input "$0" at bounding box center [495, 201] width 74 height 13
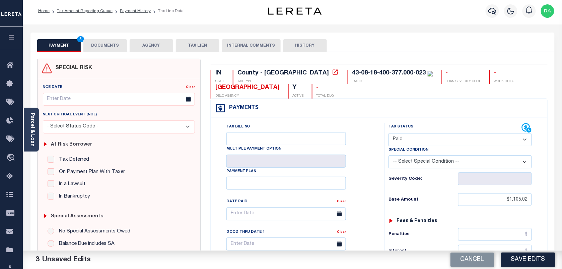
scroll to position [0, 0]
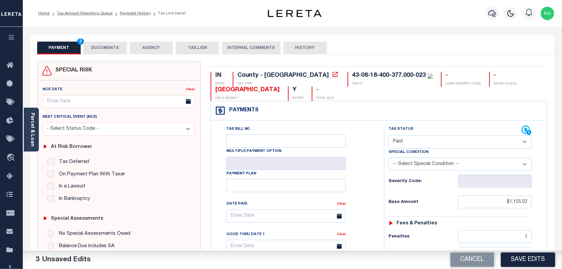
click at [108, 49] on button "DOCUMENTS" at bounding box center [105, 48] width 44 height 13
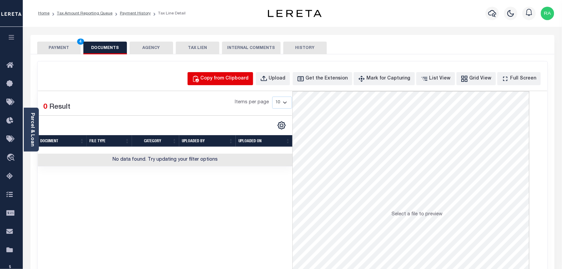
click at [243, 81] on div "Copy from Clipboard" at bounding box center [225, 78] width 48 height 7
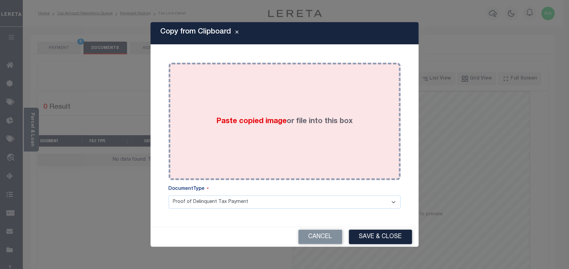
click at [335, 171] on div "Paste copied image or file into this box" at bounding box center [285, 121] width 222 height 107
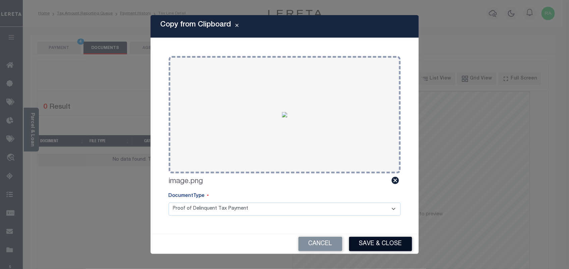
click at [374, 242] on button "Save & Close" at bounding box center [380, 244] width 63 height 14
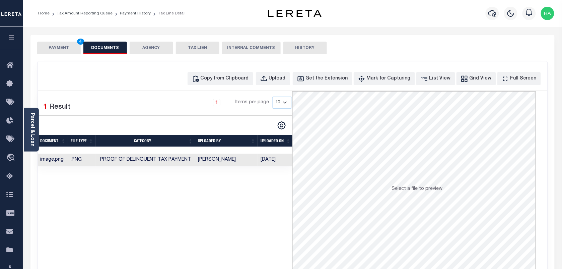
click at [68, 46] on button "PAYMENT 4" at bounding box center [59, 48] width 44 height 13
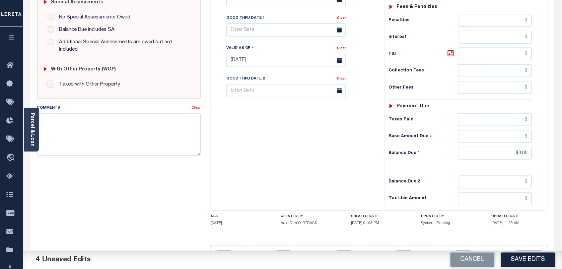
scroll to position [240, 0]
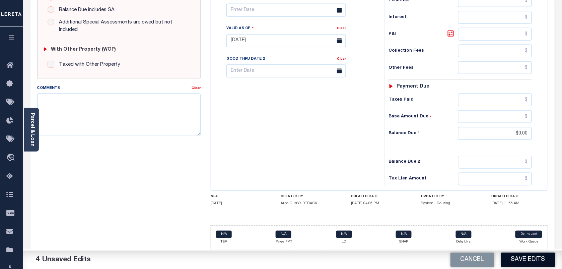
click at [524, 257] on button "Save Edits" at bounding box center [528, 259] width 54 height 14
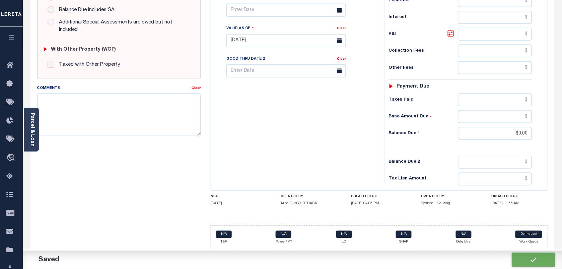
checkbox input "false"
type input "$1,105.02"
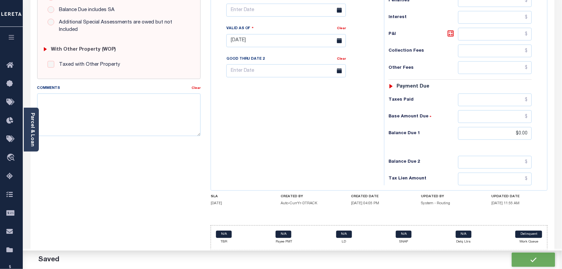
type input "$0"
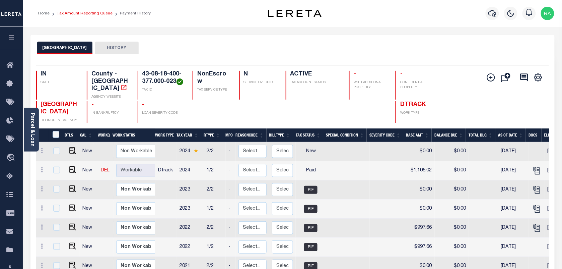
click at [84, 14] on link "Tax Amount Reporting Queue" at bounding box center [85, 13] width 56 height 4
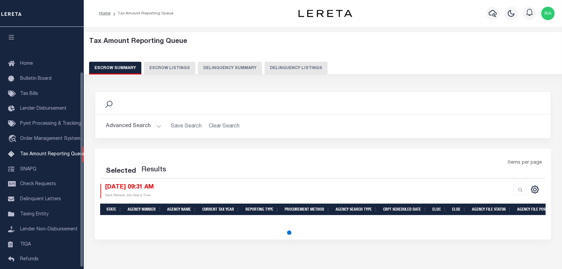
click at [289, 71] on button "Delinquency Listings" at bounding box center [296, 68] width 63 height 13
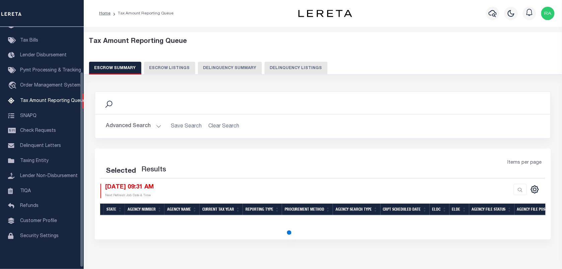
select select "100"
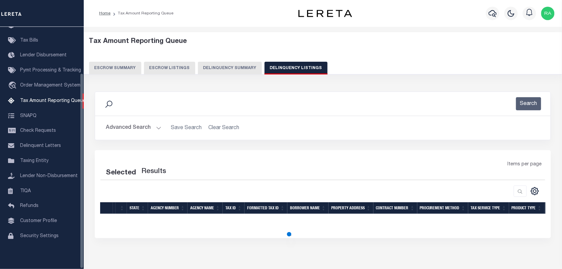
select select "100"
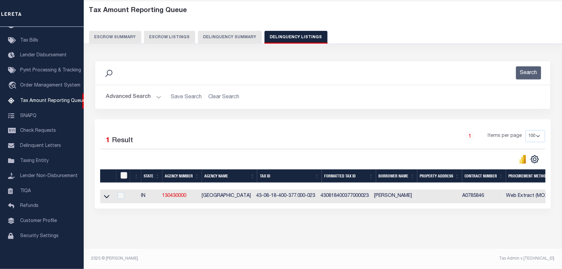
click at [123, 172] on input "checkbox" at bounding box center [124, 175] width 7 height 7
checkbox input "true"
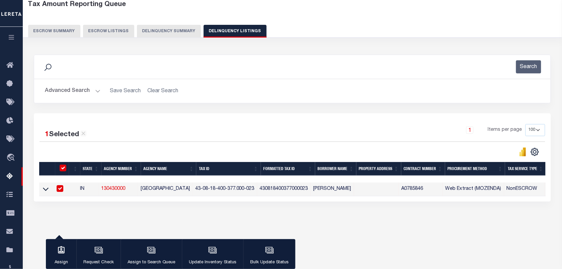
scroll to position [36, 0]
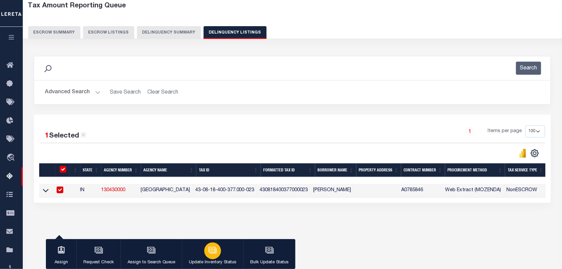
click at [215, 250] on icon "button" at bounding box center [212, 250] width 9 height 9
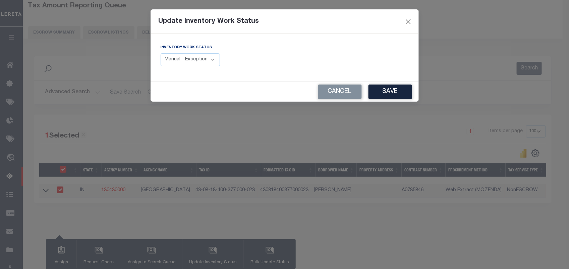
click at [190, 62] on select "Manual - Exception Pended - Awaiting Search Late Add Exception Completed" at bounding box center [191, 59] width 60 height 13
select select "4"
click at [161, 53] on select "Manual - Exception Pended - Awaiting Search Late Add Exception Completed" at bounding box center [191, 59] width 60 height 13
click at [394, 101] on div "Cancel Save" at bounding box center [284, 92] width 268 height 20
click at [393, 97] on button "Save" at bounding box center [390, 91] width 44 height 14
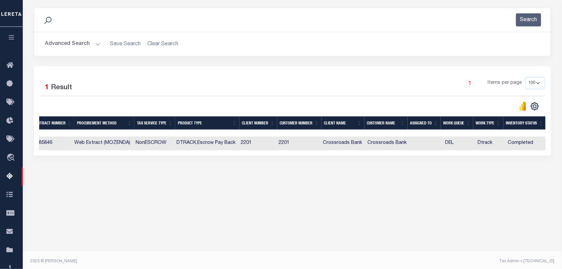
scroll to position [0, 0]
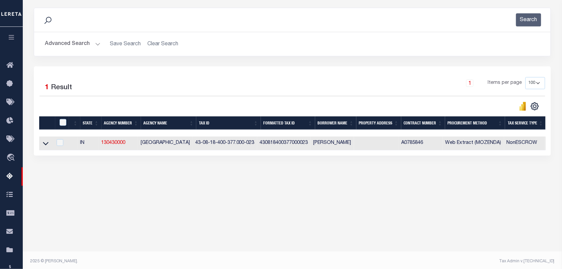
click at [94, 42] on button "Advanced Search" at bounding box center [73, 44] width 56 height 13
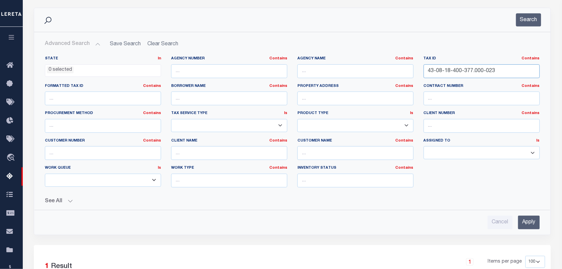
click at [462, 77] on input "43-08-18-400-377.000-023" at bounding box center [482, 71] width 116 height 14
paste input "691"
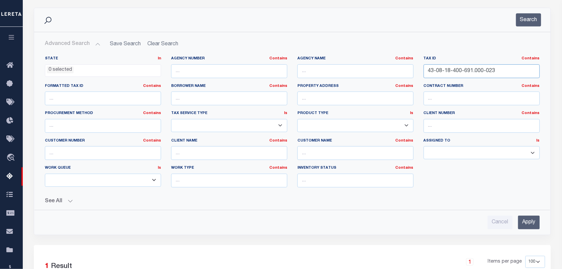
type input "43-08-18-400-691.000-023"
click at [524, 223] on input "Apply" at bounding box center [529, 222] width 22 height 14
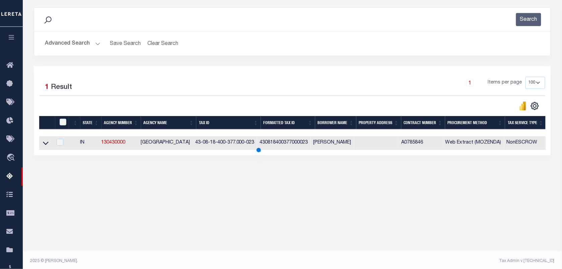
scroll to position [86, 0]
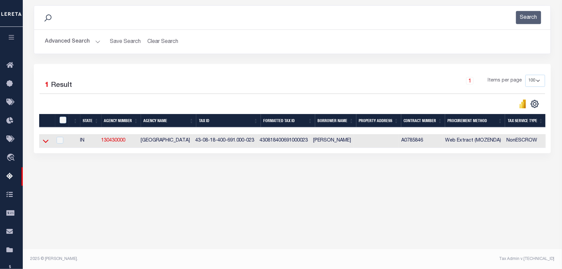
click at [44, 143] on icon at bounding box center [46, 141] width 6 height 3
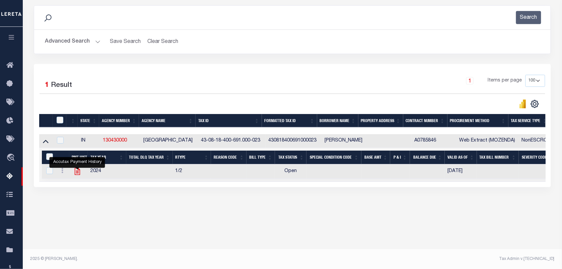
click at [74, 172] on icon "" at bounding box center [76, 171] width 5 height 7
checkbox input "true"
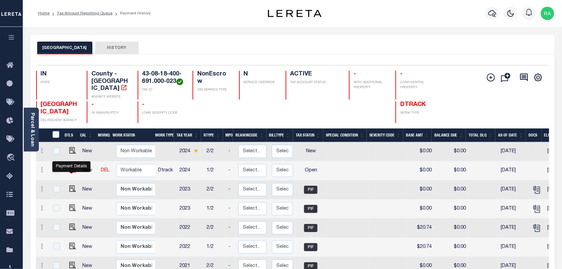
click at [69, 172] on img "" at bounding box center [72, 169] width 7 height 7
checkbox input "true"
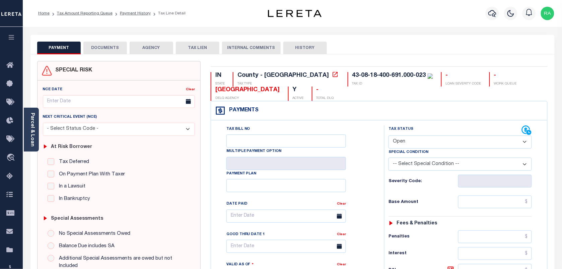
click at [406, 146] on select "- Select Status Code - Open Due/Unpaid Paid Incomplete No Tax Due Internal Refu…" at bounding box center [460, 141] width 143 height 13
select select "PYD"
click at [389, 136] on select "- Select Status Code - Open Due/Unpaid Paid Incomplete No Tax Due Internal Refu…" at bounding box center [460, 141] width 143 height 13
type input "[DATE]"
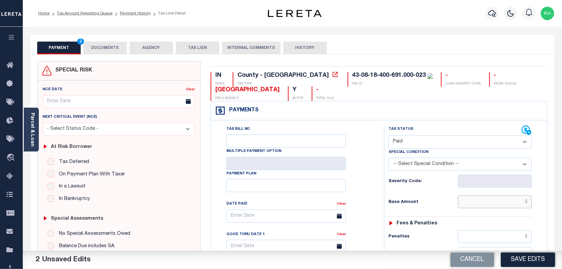
click at [489, 200] on input "text" at bounding box center [495, 201] width 74 height 13
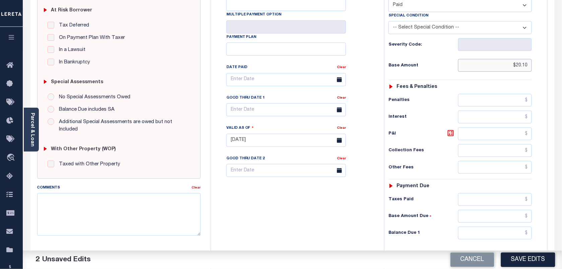
scroll to position [168, 0]
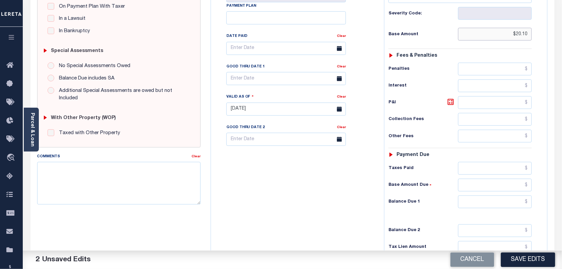
type input "$20.10"
drag, startPoint x: 496, startPoint y: 207, endPoint x: 502, endPoint y: 203, distance: 6.3
click at [496, 207] on input "text" at bounding box center [495, 201] width 74 height 13
type input "$0.00"
drag, startPoint x: 525, startPoint y: 213, endPoint x: 558, endPoint y: 217, distance: 33.4
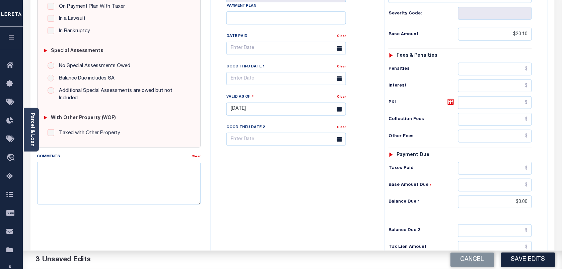
click at [525, 213] on div "Tax Status Status - Select Status Code -" at bounding box center [462, 106] width 156 height 296
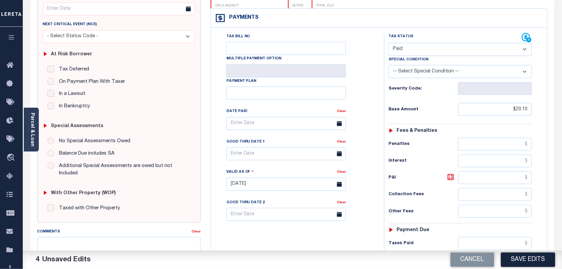
scroll to position [0, 0]
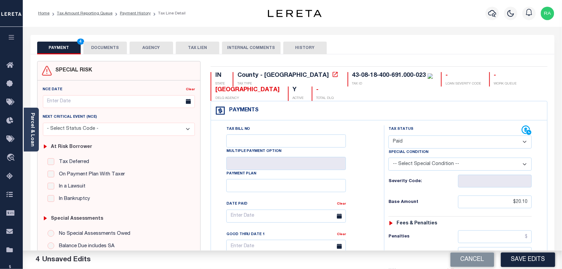
click at [105, 44] on button "DOCUMENTS" at bounding box center [105, 48] width 44 height 13
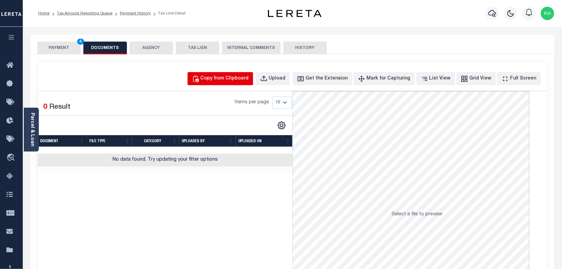
click at [227, 84] on button "Copy from Clipboard" at bounding box center [221, 78] width 66 height 13
select select "POP"
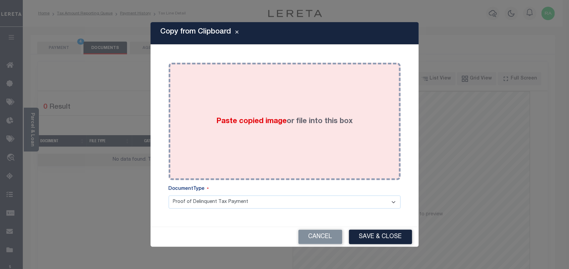
click at [336, 145] on div "Paste copied image or file into this box" at bounding box center [285, 121] width 222 height 107
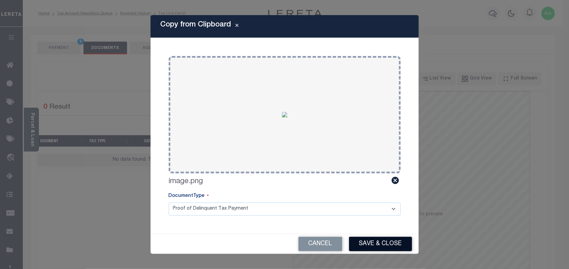
click at [387, 244] on button "Save & Close" at bounding box center [380, 244] width 63 height 14
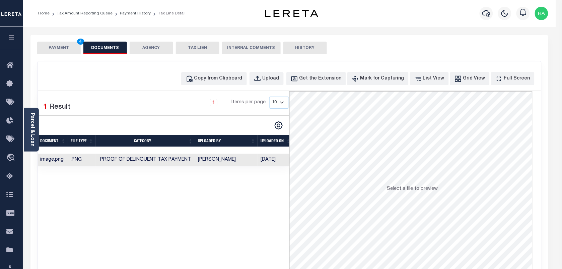
click at [66, 46] on button "PAYMENT 4" at bounding box center [59, 48] width 44 height 13
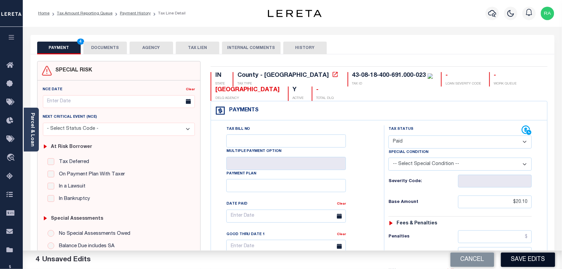
click at [538, 257] on button "Save Edits" at bounding box center [528, 259] width 54 height 14
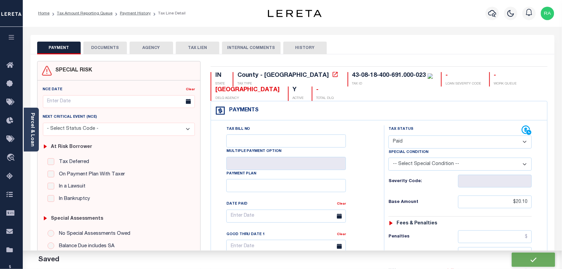
checkbox input "false"
type input "$20.1"
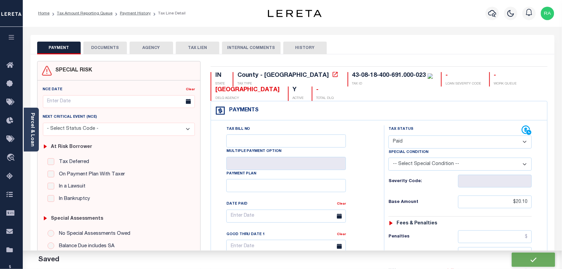
type input "$0"
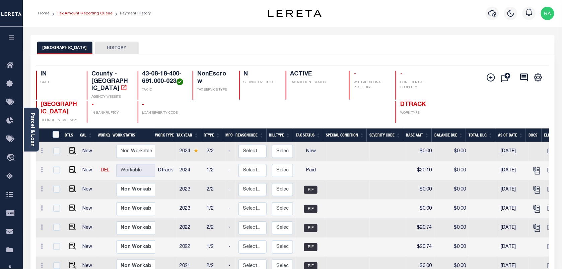
click at [96, 14] on link "Tax Amount Reporting Queue" at bounding box center [85, 13] width 56 height 4
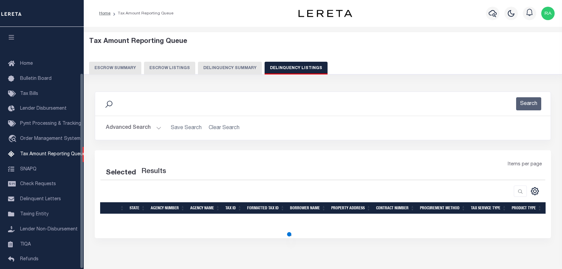
select select "100"
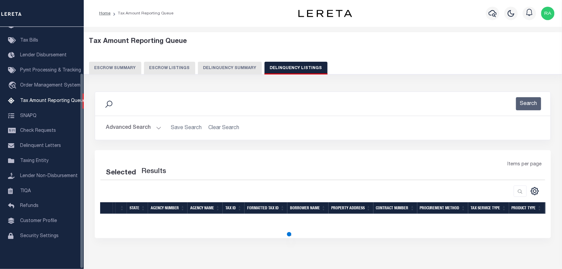
select select "100"
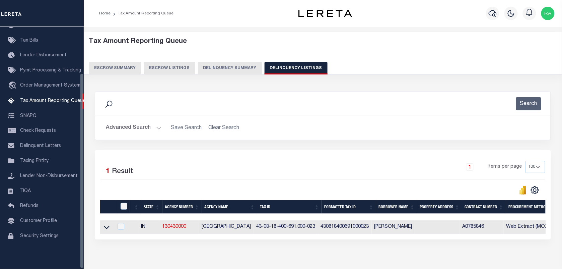
scroll to position [29, 0]
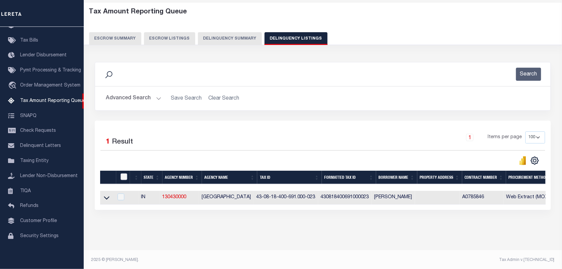
click at [123, 179] on input "checkbox" at bounding box center [124, 176] width 7 height 7
checkbox input "true"
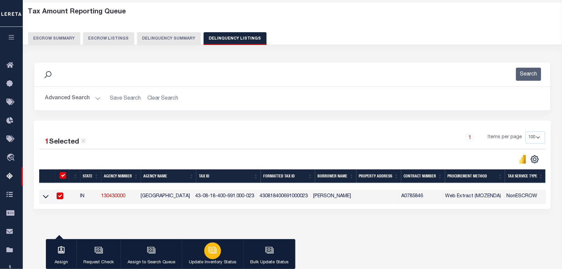
click at [214, 252] on icon "button" at bounding box center [212, 249] width 7 height 5
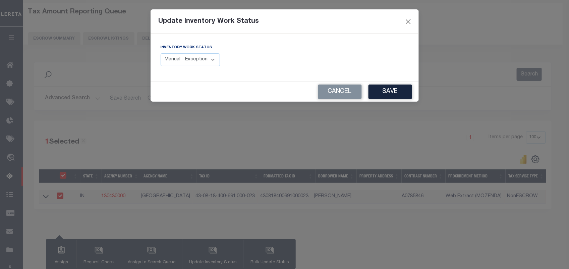
click at [198, 66] on select "Manual - Exception Pended - Awaiting Search Late Add Exception Completed" at bounding box center [191, 59] width 60 height 13
select select "4"
click at [161, 53] on select "Manual - Exception Pended - Awaiting Search Late Add Exception Completed" at bounding box center [191, 59] width 60 height 13
click at [400, 93] on button "Save" at bounding box center [390, 91] width 44 height 14
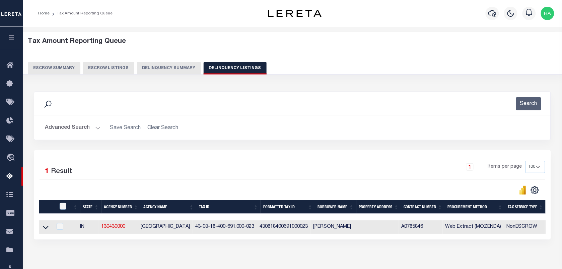
scroll to position [0, 371]
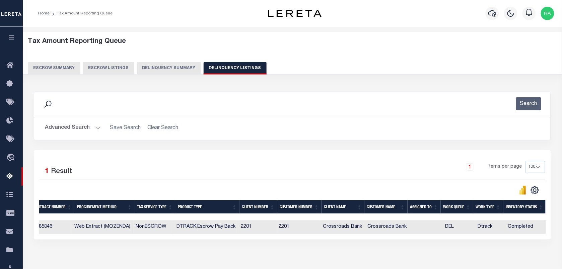
drag, startPoint x: 98, startPoint y: 129, endPoint x: 105, endPoint y: 129, distance: 7.4
click at [98, 129] on button "Advanced Search" at bounding box center [73, 127] width 56 height 13
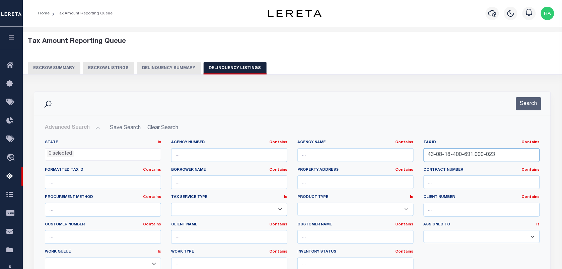
click at [463, 153] on input "43-08-18-400-691.000-023" at bounding box center [482, 155] width 116 height 14
paste input "20-100-076"
type input "43-08-20-100-076.000-023"
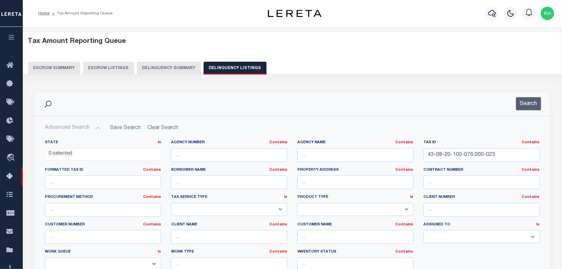
click at [528, 112] on div "Search" at bounding box center [292, 104] width 517 height 24
click at [528, 109] on button "Search" at bounding box center [528, 103] width 25 height 13
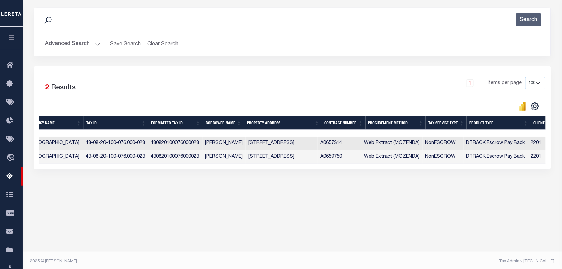
scroll to position [0, 0]
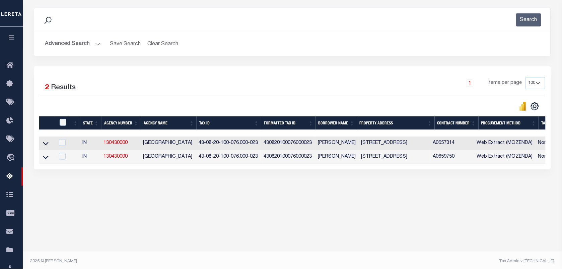
click at [41, 145] on td at bounding box center [46, 143] width 15 height 14
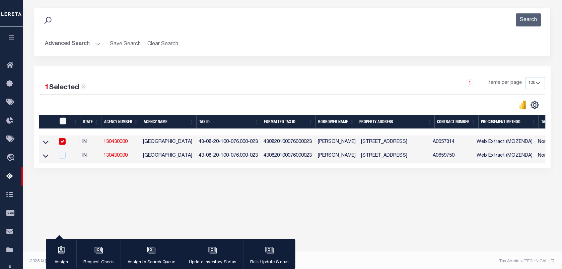
click at [66, 142] on input "checkbox" at bounding box center [62, 141] width 7 height 7
checkbox input "false"
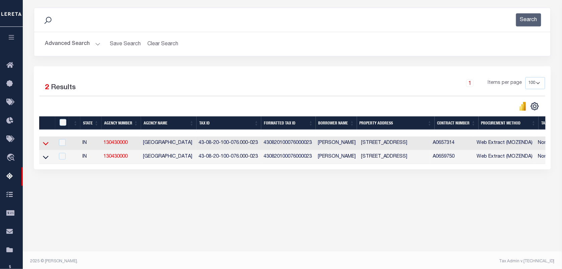
click at [45, 143] on icon at bounding box center [46, 143] width 6 height 7
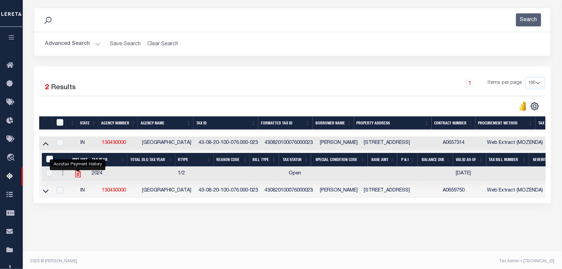
click at [79, 176] on icon "" at bounding box center [78, 173] width 9 height 9
checkbox input "true"
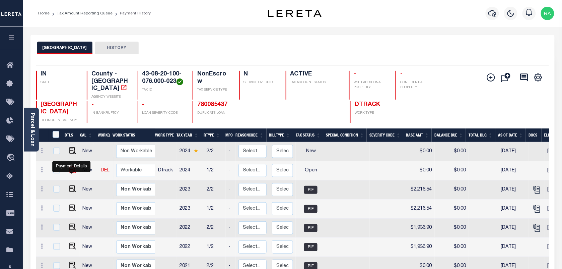
click at [71, 173] on img "" at bounding box center [72, 169] width 7 height 7
checkbox input "true"
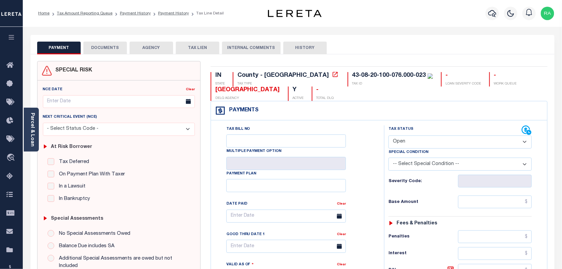
click at [415, 143] on select "- Select Status Code - Open Due/Unpaid Paid Incomplete No Tax Due Internal Refu…" at bounding box center [460, 141] width 143 height 13
select select "PYD"
click at [389, 136] on select "- Select Status Code - Open Due/Unpaid Paid Incomplete No Tax Due Internal Refu…" at bounding box center [460, 141] width 143 height 13
type input "[DATE]"
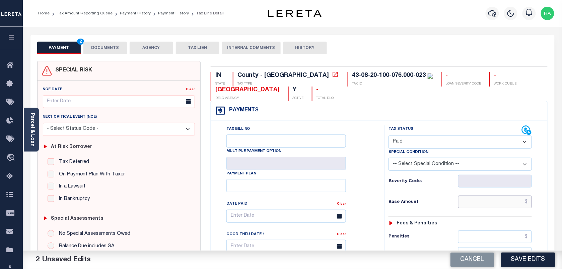
click at [504, 203] on input "text" at bounding box center [495, 201] width 74 height 13
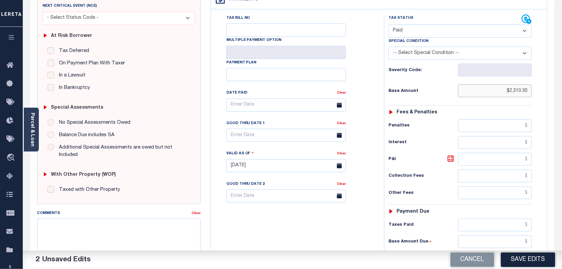
scroll to position [168, 0]
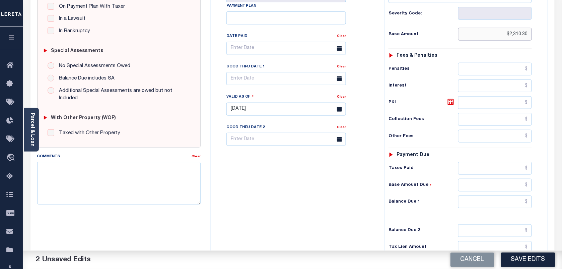
type input "$2,310.30"
click at [500, 206] on input "text" at bounding box center [495, 201] width 74 height 13
type input "$0.00"
drag, startPoint x: 531, startPoint y: 192, endPoint x: 565, endPoint y: 185, distance: 34.3
click at [531, 191] on input "text" at bounding box center [495, 185] width 74 height 13
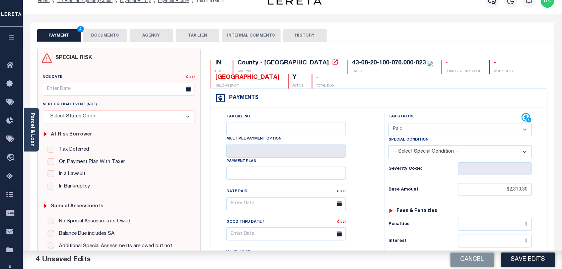
scroll to position [0, 0]
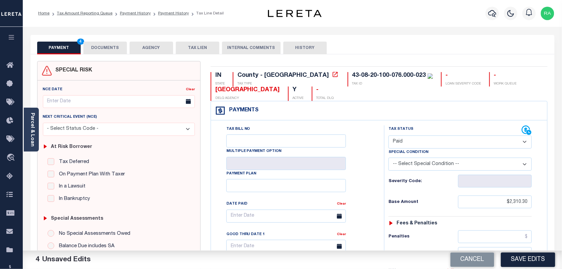
click at [98, 46] on button "DOCUMENTS" at bounding box center [105, 48] width 44 height 13
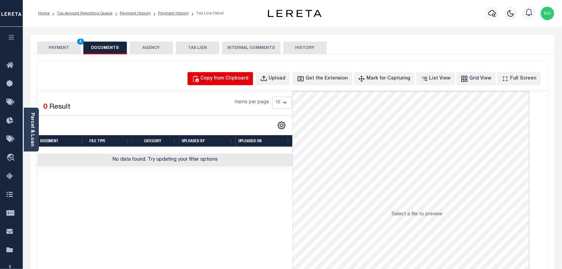
click at [232, 83] on button "Copy from Clipboard" at bounding box center [221, 78] width 66 height 13
select select "POP"
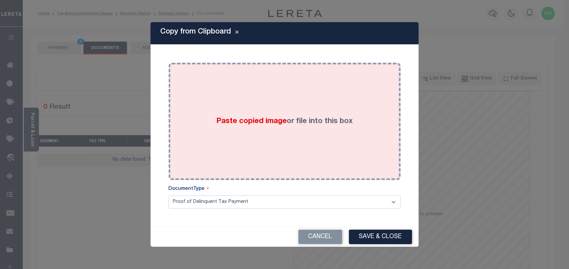
click at [261, 139] on div "Paste copied image or file into this box" at bounding box center [285, 121] width 222 height 107
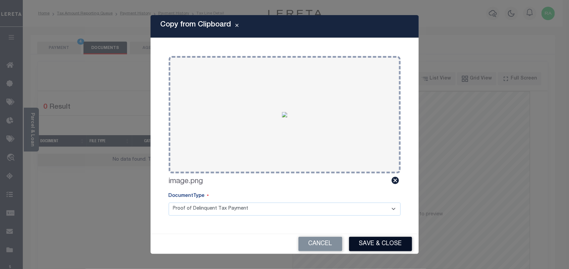
click at [374, 242] on button "Save & Close" at bounding box center [380, 244] width 63 height 14
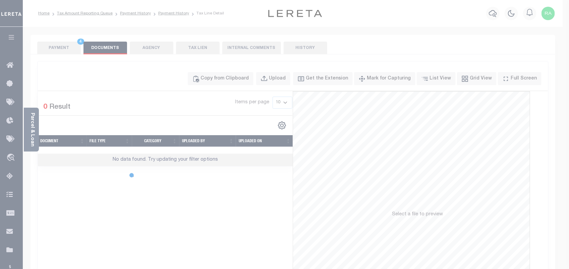
click at [73, 46] on body "Home Tax Amount Reporting Queue Payment History Payment History Tax Line Detail" at bounding box center [284, 237] width 569 height 474
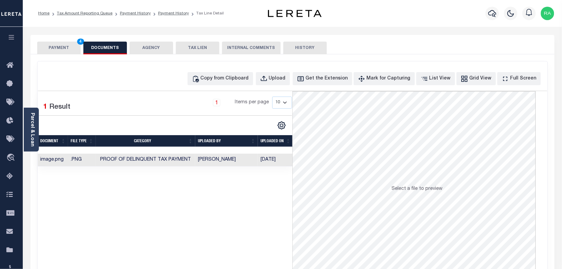
click at [71, 46] on button "PAYMENT 4" at bounding box center [59, 48] width 44 height 13
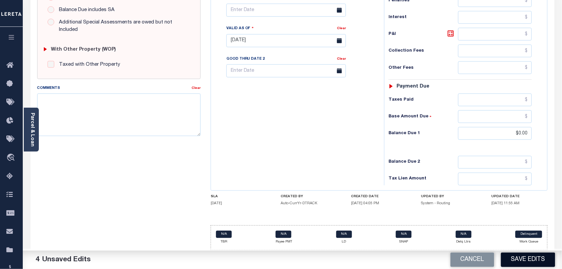
scroll to position [240, 0]
click at [530, 261] on button "Save Edits" at bounding box center [528, 259] width 54 height 14
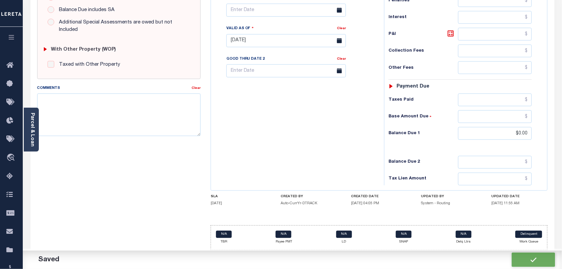
checkbox input "false"
type input "$2,310.3"
type input "$0"
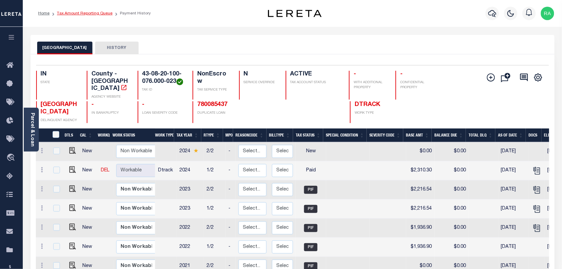
click at [86, 15] on li "Tax Amount Reporting Queue" at bounding box center [81, 13] width 63 height 6
click at [86, 11] on link "Tax Amount Reporting Queue" at bounding box center [85, 13] width 56 height 4
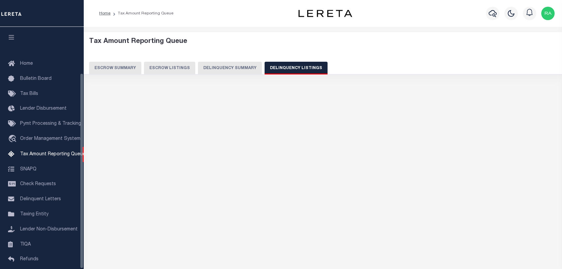
select select "100"
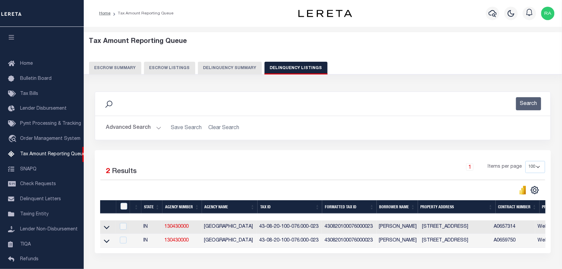
scroll to position [57, 0]
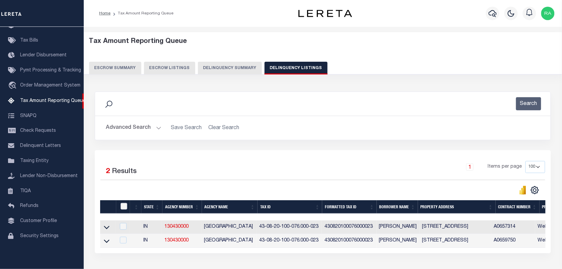
click at [126, 206] on input "checkbox" at bounding box center [124, 206] width 7 height 7
checkbox input "true"
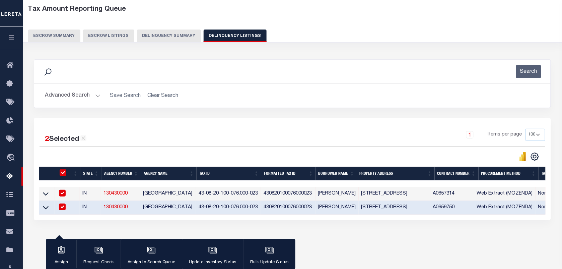
scroll to position [42, 0]
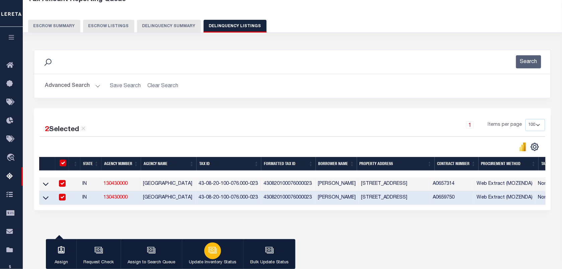
click at [212, 250] on icon "button" at bounding box center [212, 249] width 5 height 3
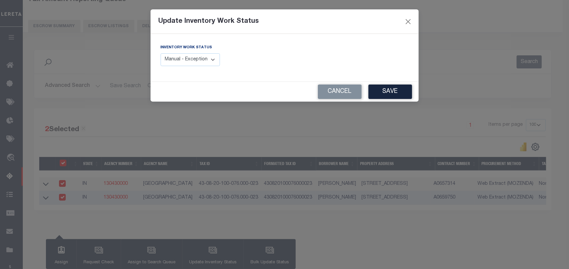
click at [202, 64] on select "Manual - Exception Pended - Awaiting Search Late Add Exception Completed" at bounding box center [191, 59] width 60 height 13
select select "4"
click at [161, 53] on select "Manual - Exception Pended - Awaiting Search Late Add Exception Completed" at bounding box center [191, 59] width 60 height 13
click at [381, 88] on button "Save" at bounding box center [390, 91] width 44 height 14
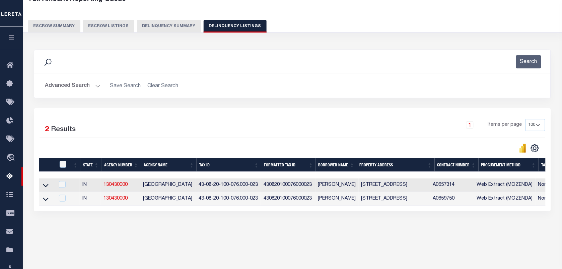
click at [98, 86] on button "Advanced Search" at bounding box center [73, 85] width 56 height 13
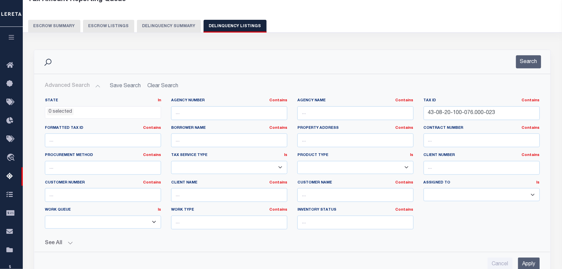
click at [92, 84] on button "Advanced Search" at bounding box center [73, 85] width 56 height 13
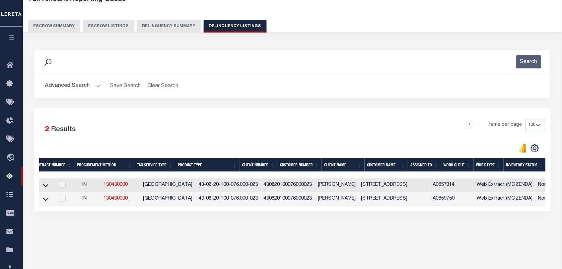
scroll to position [0, 0]
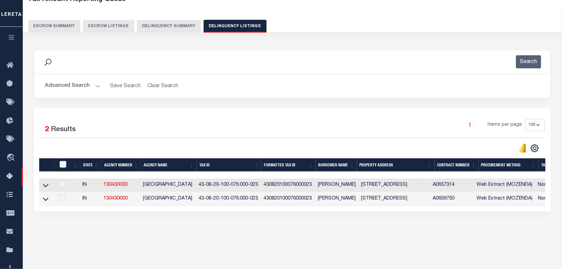
click at [98, 85] on button "Advanced Search" at bounding box center [73, 85] width 56 height 13
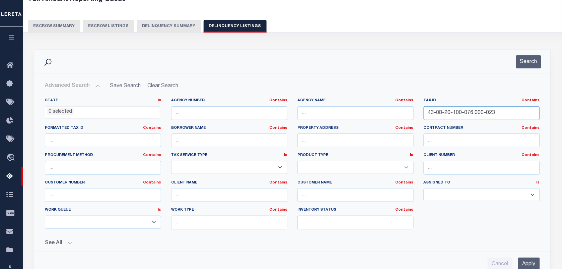
click at [470, 118] on input "43-08-20-100-076.000-023" at bounding box center [482, 113] width 116 height 14
paste input "400-064"
type input "43-08-20-400-064.000-023"
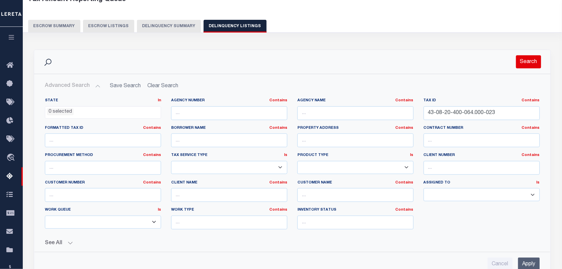
click at [528, 63] on button "Search" at bounding box center [528, 61] width 25 height 13
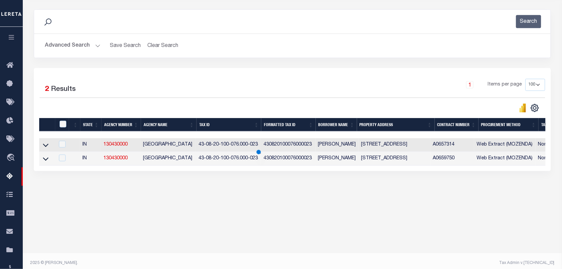
scroll to position [86, 0]
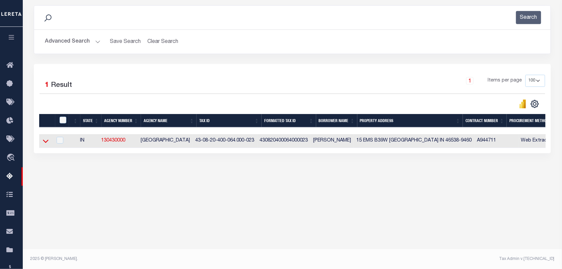
click at [47, 141] on icon at bounding box center [46, 140] width 6 height 7
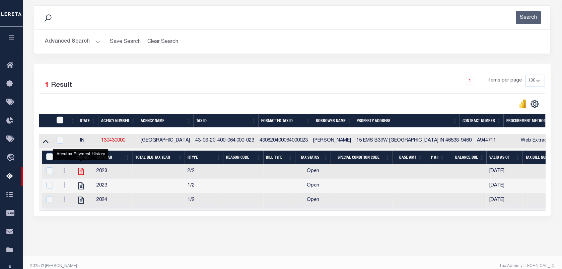
click at [81, 174] on icon "" at bounding box center [81, 171] width 9 height 9
checkbox input "true"
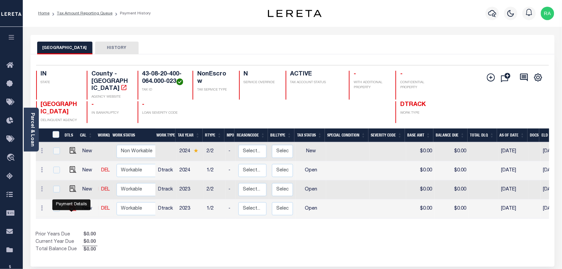
click at [71, 209] on img "" at bounding box center [73, 207] width 7 height 7
checkbox input "true"
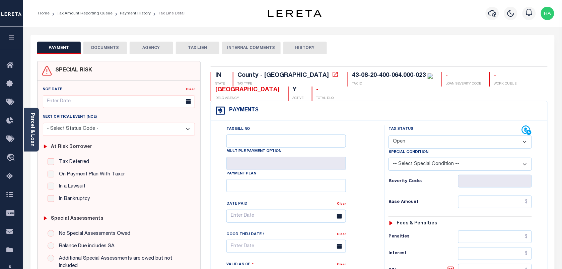
click at [454, 145] on select "- Select Status Code - Open Due/Unpaid Paid Incomplete No Tax Due Internal Refu…" at bounding box center [460, 141] width 143 height 13
select select "PYD"
click at [389, 136] on select "- Select Status Code - Open Due/Unpaid Paid Incomplete No Tax Due Internal Refu…" at bounding box center [460, 141] width 143 height 13
type input "[DATE]"
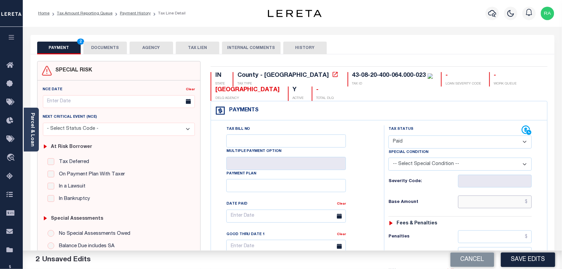
click at [496, 202] on input "text" at bounding box center [495, 201] width 74 height 13
click at [487, 202] on input "text" at bounding box center [495, 201] width 74 height 13
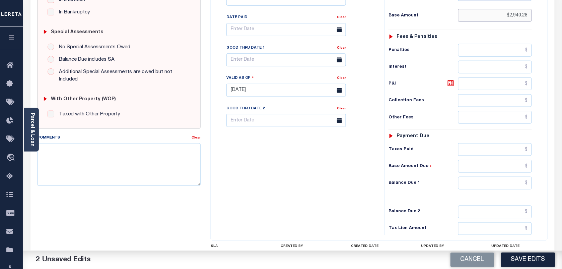
scroll to position [209, 0]
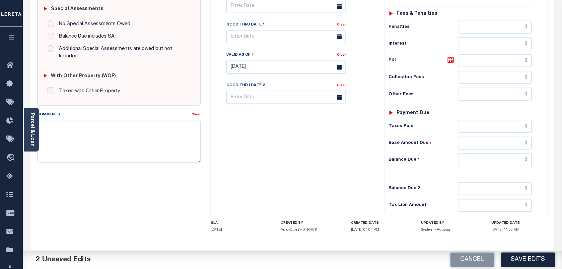
type input "$2,940.28"
click at [496, 165] on input "text" at bounding box center [495, 159] width 74 height 13
type input "$0.00"
click at [522, 185] on div "Tax Status Status - Select Status Code -" at bounding box center [462, 64] width 156 height 296
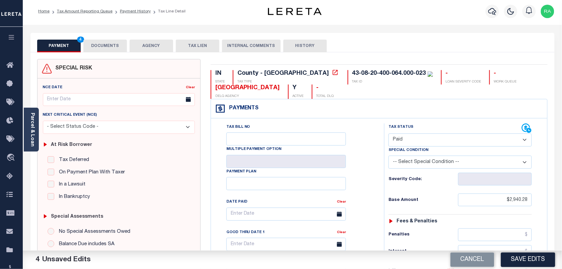
scroll to position [0, 0]
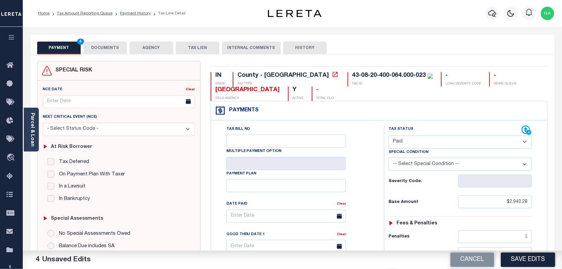
click at [94, 47] on button "DOCUMENTS" at bounding box center [105, 48] width 44 height 13
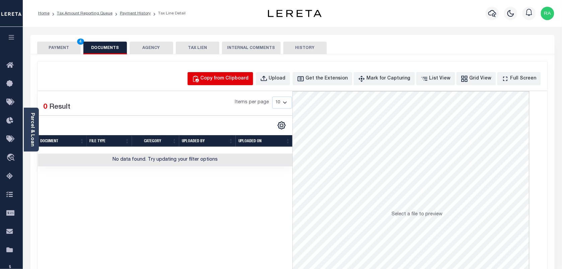
click at [236, 80] on div "Copy from Clipboard" at bounding box center [225, 78] width 48 height 7
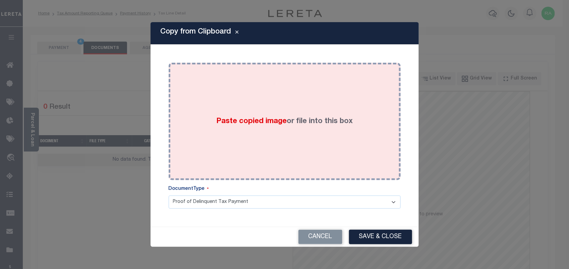
click at [281, 127] on div "Paste copied image or file into this box" at bounding box center [285, 121] width 222 height 107
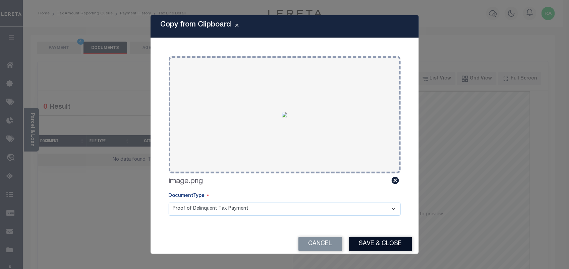
click at [381, 242] on button "Save & Close" at bounding box center [380, 244] width 63 height 14
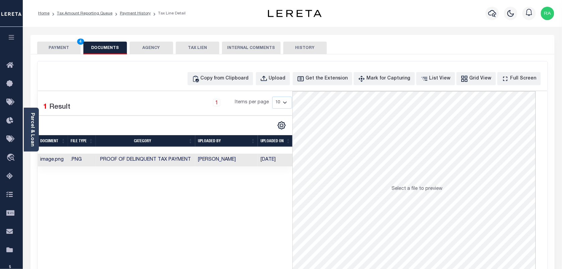
click at [66, 47] on button "PAYMENT 4" at bounding box center [59, 48] width 44 height 13
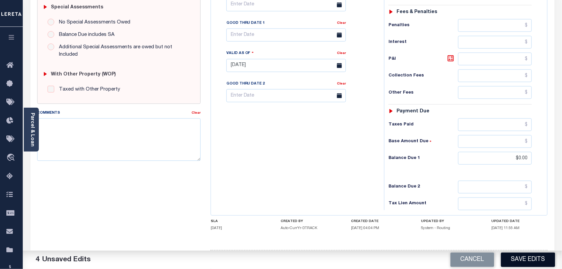
scroll to position [240, 0]
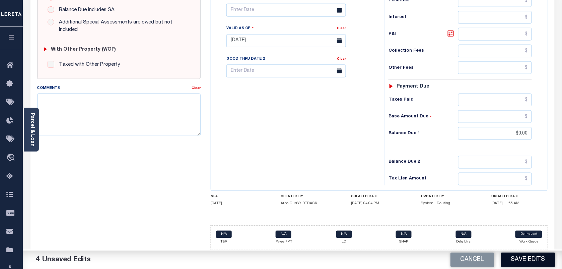
click at [521, 258] on button "Save Edits" at bounding box center [528, 259] width 54 height 14
checkbox input "false"
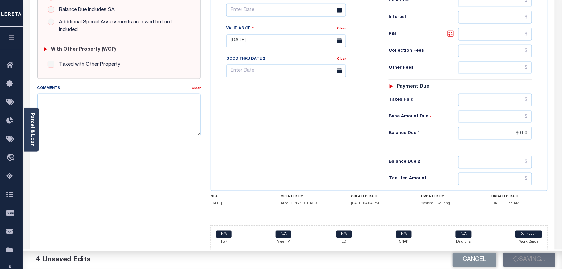
type input "$2,940.28"
type input "$0"
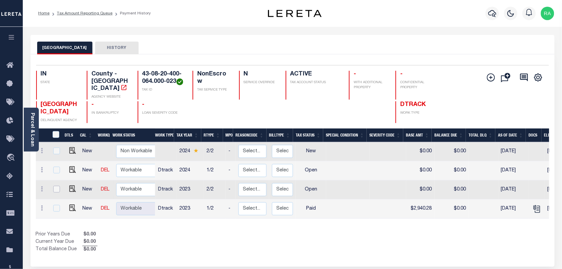
click at [58, 188] on input "checkbox" at bounding box center [56, 189] width 7 height 7
checkbox input "true"
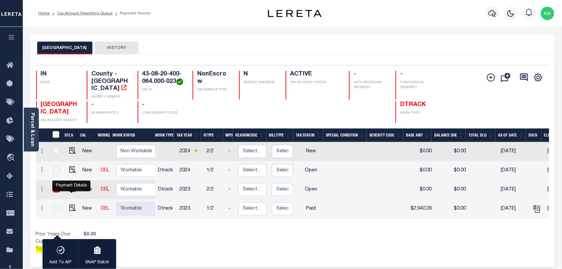
click at [76, 190] on td at bounding box center [71, 189] width 16 height 19
checkbox input "false"
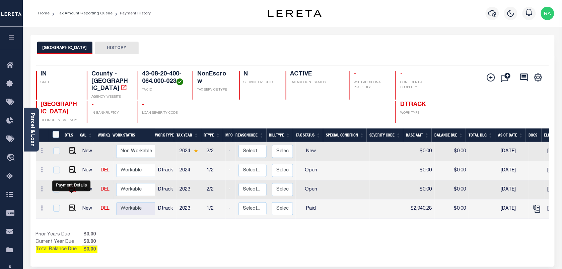
click at [72, 188] on img "" at bounding box center [72, 188] width 7 height 7
checkbox input "true"
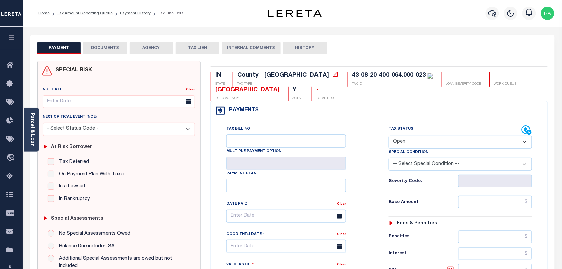
click at [406, 141] on select "- Select Status Code - Open Due/Unpaid Paid Incomplete No Tax Due Internal Refu…" at bounding box center [460, 141] width 143 height 13
select select "PYD"
click at [389, 136] on select "- Select Status Code - Open Due/Unpaid Paid Incomplete No Tax Due Internal Refu…" at bounding box center [460, 141] width 143 height 13
type input "[DATE]"
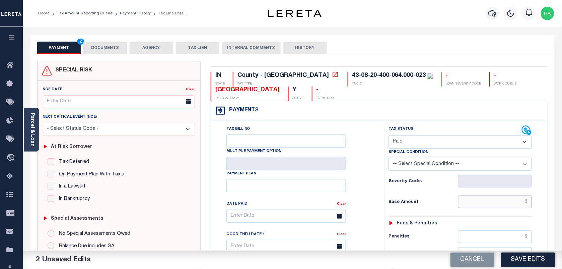
drag, startPoint x: 491, startPoint y: 204, endPoint x: 545, endPoint y: 204, distance: 54.3
click at [491, 204] on input "text" at bounding box center [495, 201] width 74 height 13
click at [507, 203] on input "text" at bounding box center [495, 201] width 74 height 13
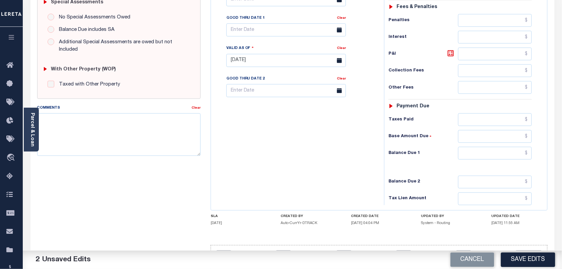
scroll to position [242, 0]
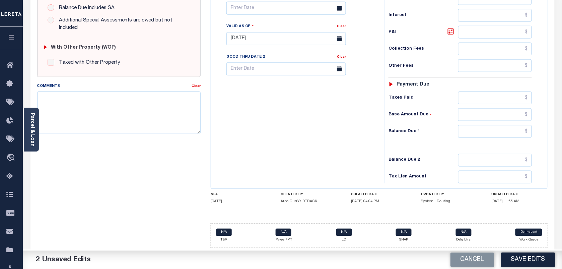
type input "$2,940.28"
click at [499, 131] on input "text" at bounding box center [495, 131] width 74 height 13
type input "$0.00"
drag, startPoint x: 527, startPoint y: 151, endPoint x: 542, endPoint y: 147, distance: 15.2
click at [527, 151] on div "Tax Status Status - Select Status Code -" at bounding box center [462, 35] width 156 height 296
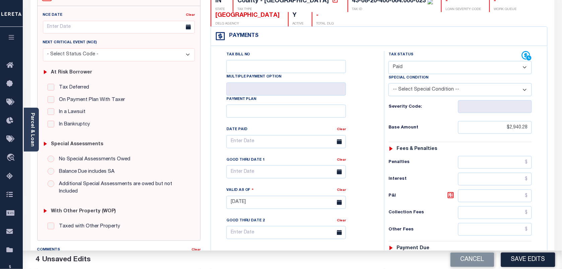
scroll to position [0, 0]
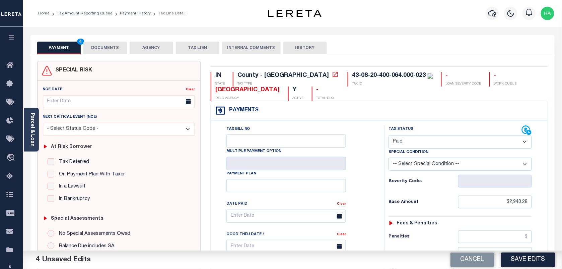
click at [112, 47] on button "DOCUMENTS" at bounding box center [105, 48] width 44 height 13
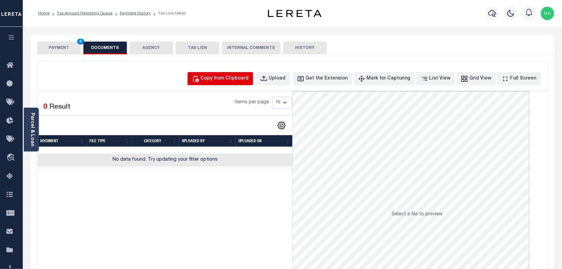
click at [237, 77] on div "Copy from Clipboard" at bounding box center [225, 78] width 48 height 7
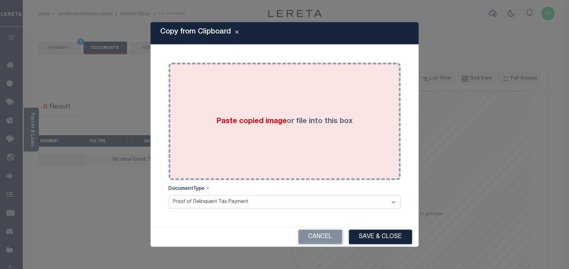
click at [278, 136] on div "Paste copied image or file into this box" at bounding box center [285, 121] width 222 height 107
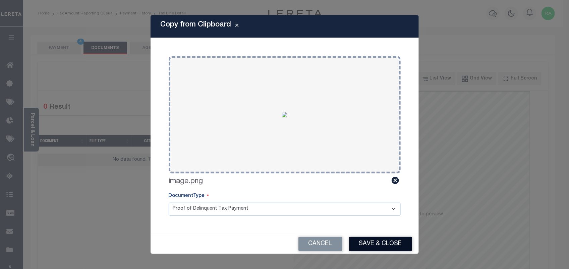
click at [370, 237] on button "Save & Close" at bounding box center [380, 244] width 63 height 14
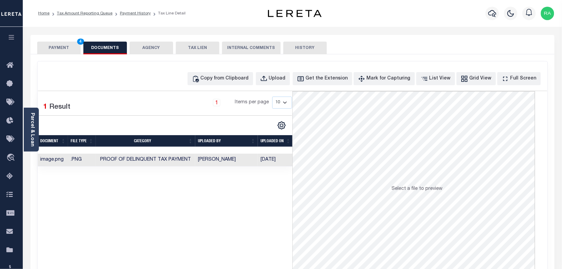
click at [72, 50] on button "PAYMENT 4" at bounding box center [59, 48] width 44 height 13
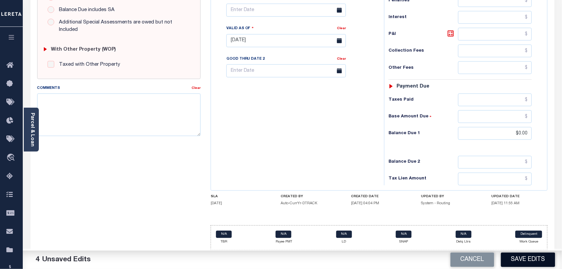
scroll to position [240, 0]
click at [523, 259] on button "Save Edits" at bounding box center [528, 259] width 54 height 14
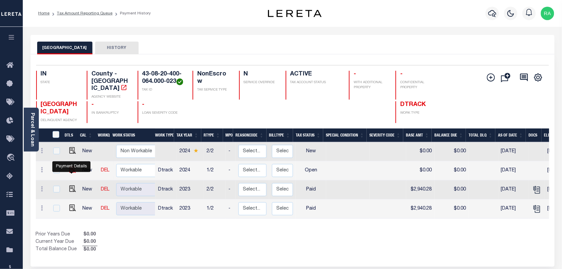
click at [70, 170] on img "" at bounding box center [72, 169] width 7 height 7
checkbox input "true"
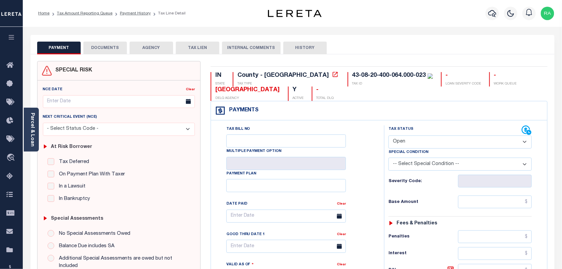
click at [423, 148] on select "- Select Status Code - Open Due/Unpaid Paid Incomplete No Tax Due Internal Refu…" at bounding box center [460, 141] width 143 height 13
select select "PYD"
click at [389, 136] on select "- Select Status Code - Open Due/Unpaid Paid Incomplete No Tax Due Internal Refu…" at bounding box center [460, 141] width 143 height 13
type input "[DATE]"
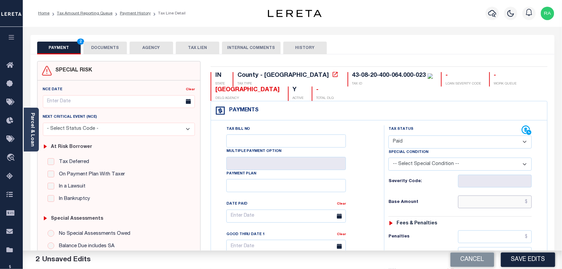
click at [481, 207] on input "text" at bounding box center [495, 201] width 74 height 13
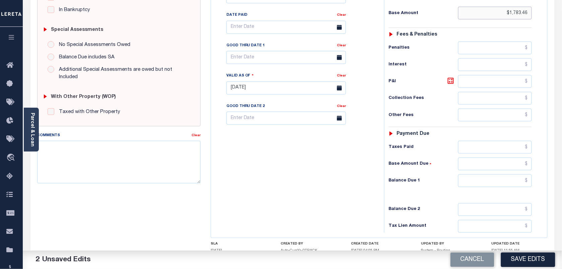
scroll to position [209, 0]
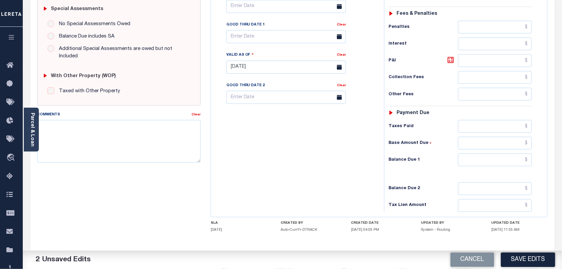
type input "$1,783.46"
click at [502, 166] on input "text" at bounding box center [495, 159] width 74 height 13
type input "$0.00"
click at [536, 173] on div "Tax Status Status - Select Status Code -" at bounding box center [462, 64] width 156 height 296
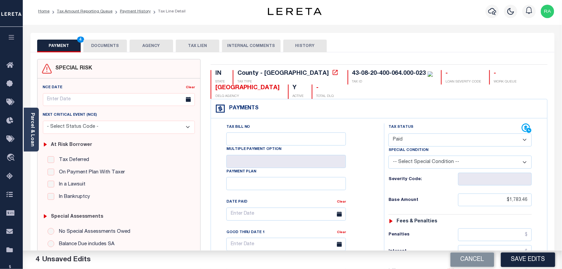
scroll to position [0, 0]
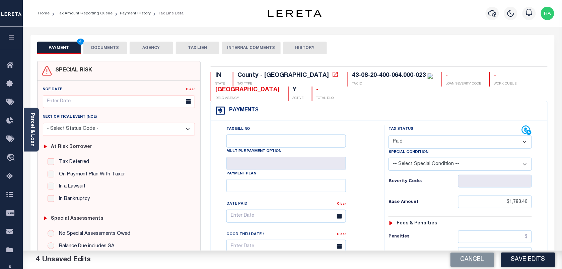
click at [100, 53] on button "DOCUMENTS" at bounding box center [105, 48] width 44 height 13
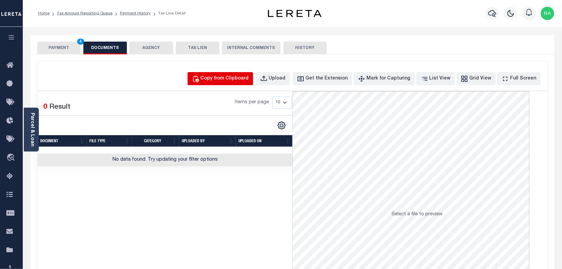
click at [215, 76] on button "Copy from Clipboard" at bounding box center [221, 78] width 66 height 13
select select "POP"
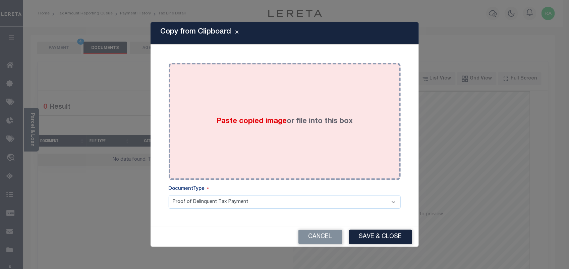
click at [285, 142] on div "Paste copied image or file into this box" at bounding box center [285, 121] width 222 height 107
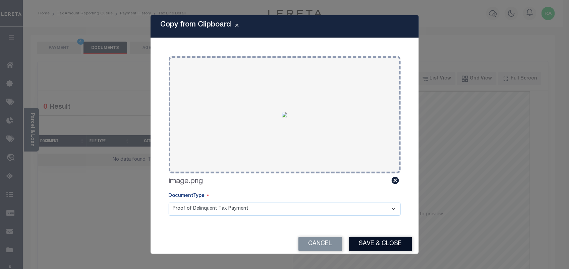
click at [374, 244] on button "Save & Close" at bounding box center [380, 244] width 63 height 14
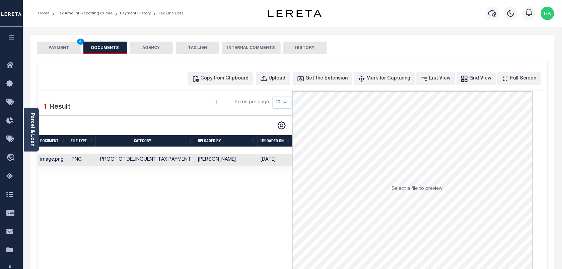
click at [61, 47] on button "PAYMENT 4" at bounding box center [59, 48] width 44 height 13
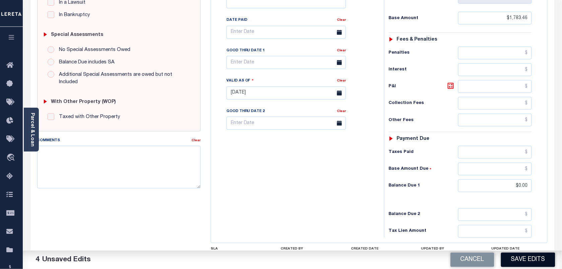
scroll to position [240, 0]
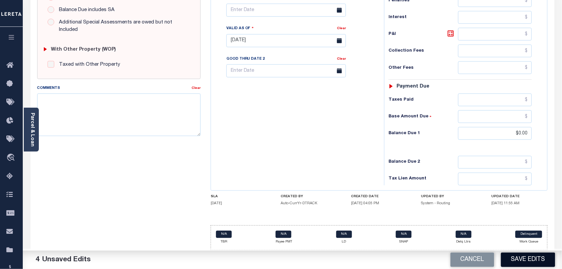
click at [520, 260] on button "Save Edits" at bounding box center [528, 259] width 54 height 14
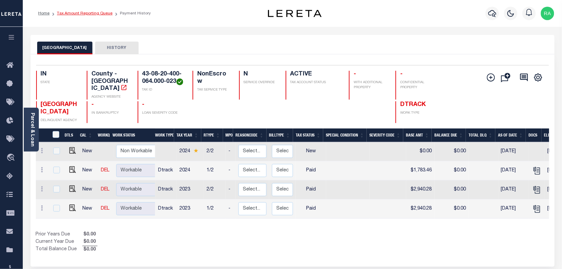
click at [86, 13] on link "Tax Amount Reporting Queue" at bounding box center [85, 13] width 56 height 4
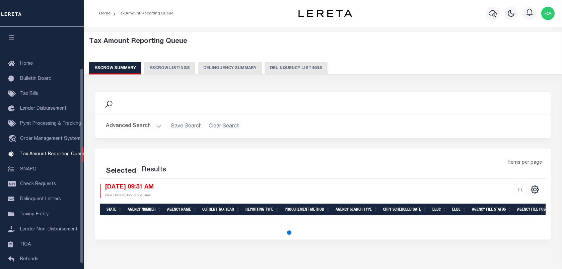
click at [282, 67] on button "Delinquency Listings" at bounding box center [296, 68] width 63 height 13
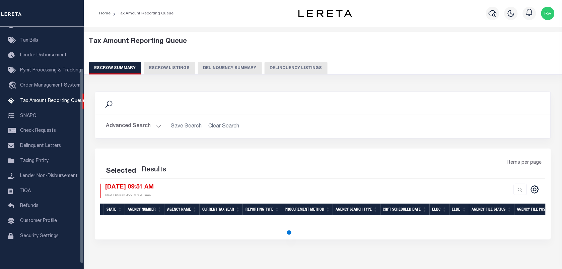
select select "100"
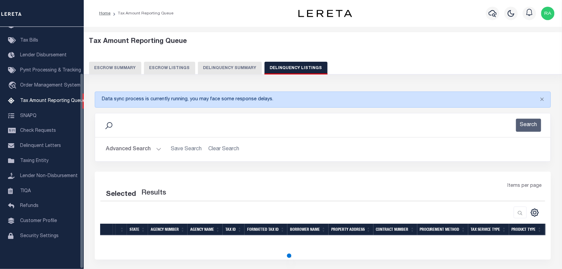
select select "100"
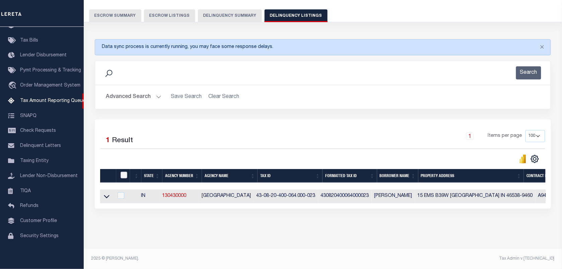
click at [124, 172] on input "checkbox" at bounding box center [124, 175] width 7 height 7
checkbox input "true"
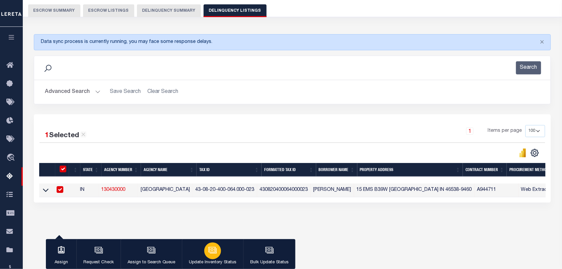
click at [209, 252] on icon "button" at bounding box center [212, 249] width 7 height 5
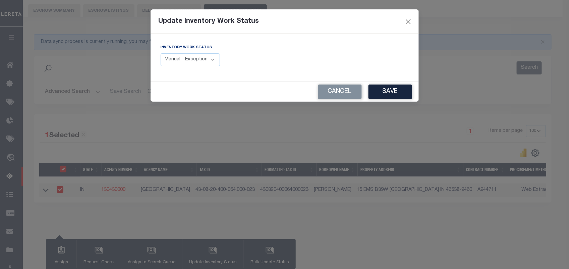
click at [188, 62] on select "Manual - Exception Pended - Awaiting Search Late Add Exception Completed" at bounding box center [191, 59] width 60 height 13
select select "4"
click at [161, 53] on select "Manual - Exception Pended - Awaiting Search Late Add Exception Completed" at bounding box center [191, 59] width 60 height 13
click at [378, 97] on button "Save" at bounding box center [390, 91] width 44 height 14
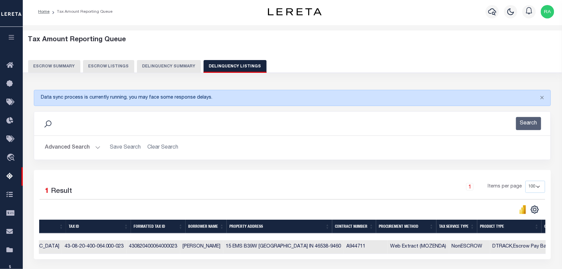
scroll to position [0, 0]
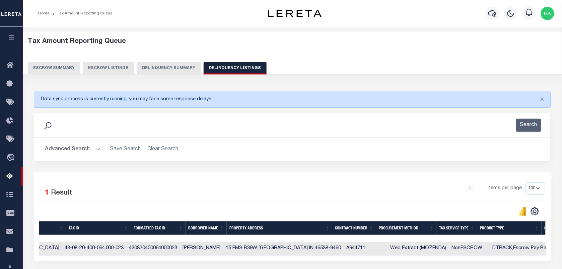
click at [99, 150] on button "Advanced Search" at bounding box center [73, 149] width 56 height 13
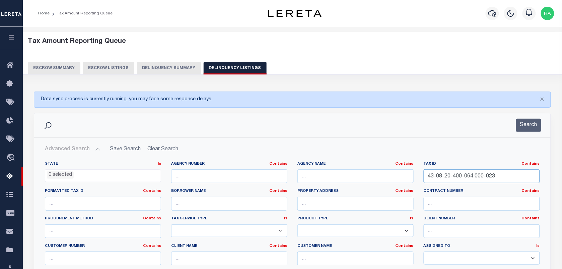
click at [482, 177] on input "43-08-20-400-064.000-023" at bounding box center [482, 176] width 116 height 14
paste input "1-300-280"
type input "43-08-21-300-280.000-023"
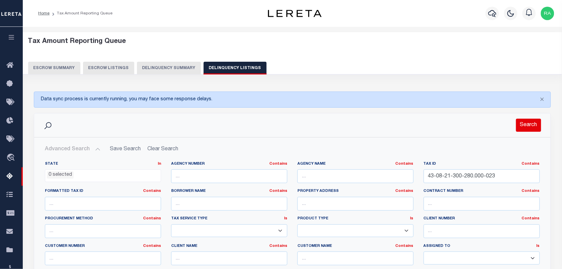
click at [526, 132] on button "Search" at bounding box center [528, 125] width 25 height 13
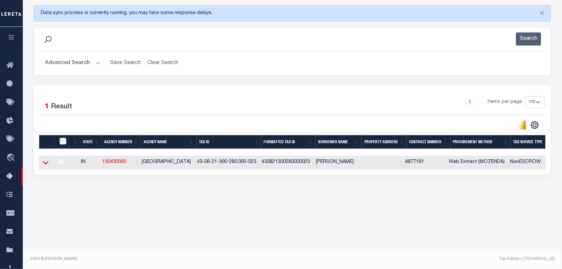
click at [46, 165] on icon at bounding box center [46, 162] width 6 height 7
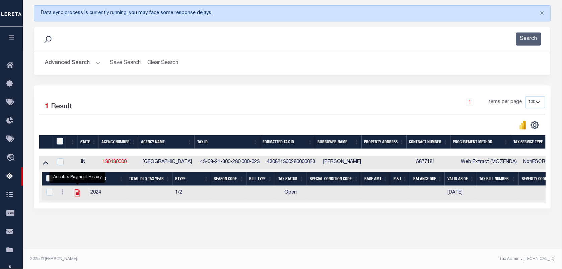
click at [79, 196] on icon "" at bounding box center [76, 192] width 5 height 7
checkbox input "true"
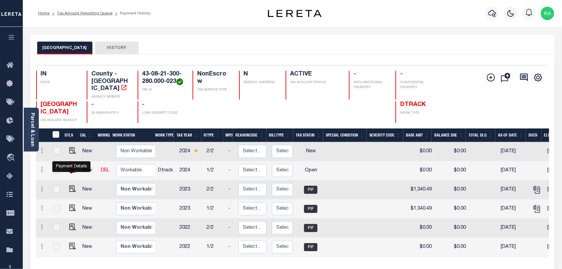
click at [71, 173] on img "" at bounding box center [72, 169] width 7 height 7
checkbox input "true"
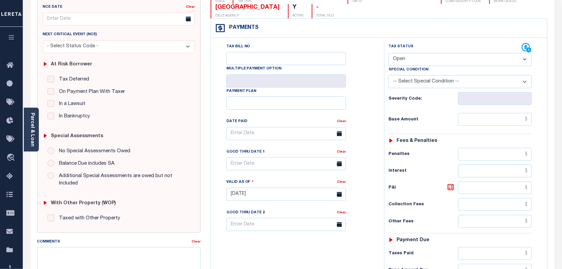
scroll to position [84, 0]
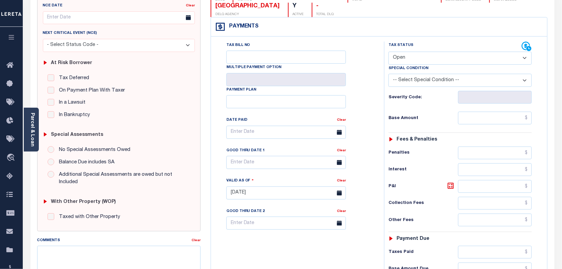
click at [413, 141] on h6 "Fees & Penalties" at bounding box center [417, 140] width 41 height 6
click at [414, 54] on select "- Select Status Code - Open Due/Unpaid Paid Incomplete No Tax Due Internal Refu…" at bounding box center [460, 58] width 143 height 13
select select "PYD"
click at [389, 52] on select "- Select Status Code - Open Due/Unpaid Paid Incomplete No Tax Due Internal Refu…" at bounding box center [460, 58] width 143 height 13
type input "[DATE]"
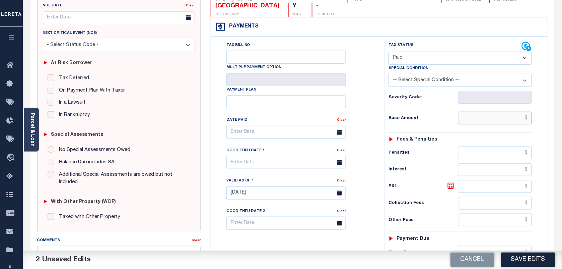
click at [507, 119] on input "text" at bounding box center [495, 118] width 74 height 13
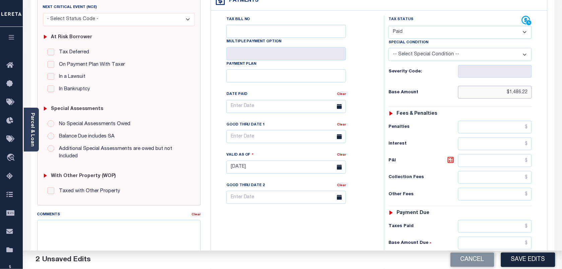
scroll to position [242, 0]
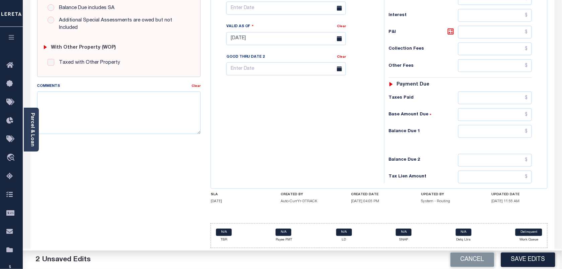
type input "$1,486.22"
click at [492, 131] on input "text" at bounding box center [495, 131] width 74 height 13
type input "$0.00"
drag, startPoint x: 537, startPoint y: 141, endPoint x: 542, endPoint y: 140, distance: 5.1
click at [537, 141] on div "Tax Status Status - Select Status Code -" at bounding box center [462, 35] width 156 height 296
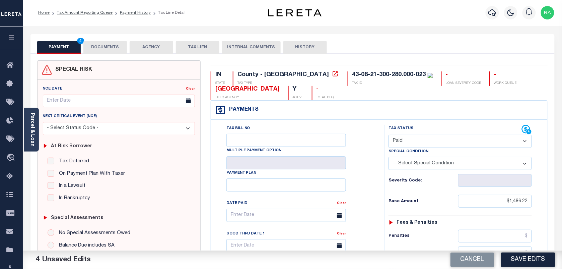
scroll to position [0, 0]
click at [100, 47] on button "DOCUMENTS" at bounding box center [105, 48] width 44 height 13
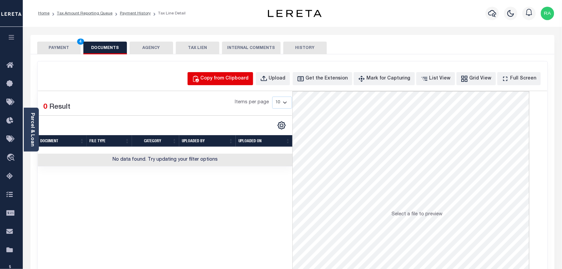
click at [234, 75] on div "Copy from Clipboard" at bounding box center [225, 78] width 48 height 7
select select "POP"
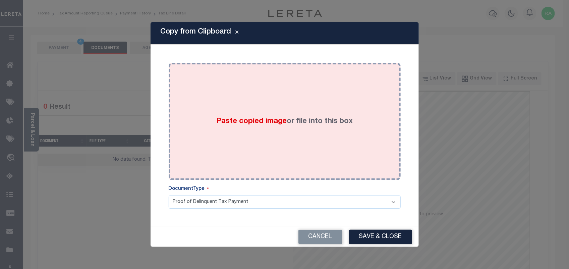
click at [322, 133] on div "Paste copied image or file into this box" at bounding box center [285, 121] width 222 height 107
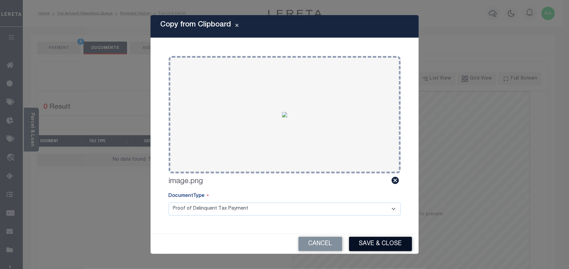
click at [374, 249] on button "Save & Close" at bounding box center [380, 244] width 63 height 14
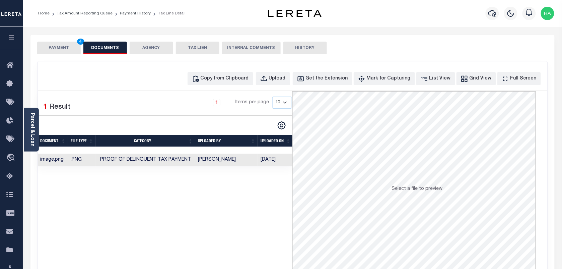
click at [68, 44] on button "PAYMENT 4" at bounding box center [59, 48] width 44 height 13
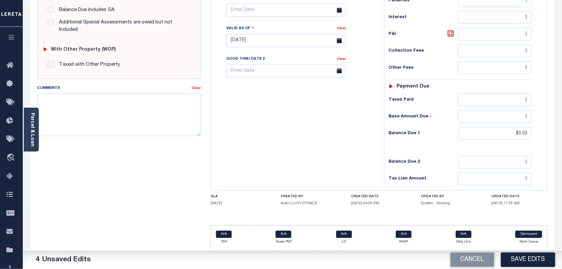
scroll to position [240, 0]
click at [514, 262] on button "Save Edits" at bounding box center [528, 259] width 54 height 14
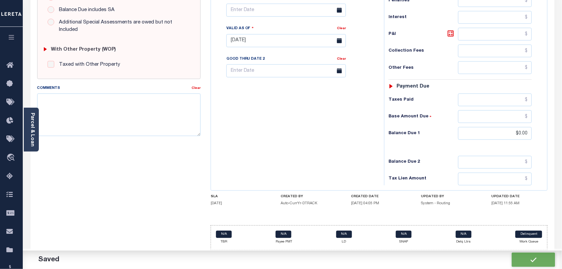
checkbox input "false"
type input "$1,486.22"
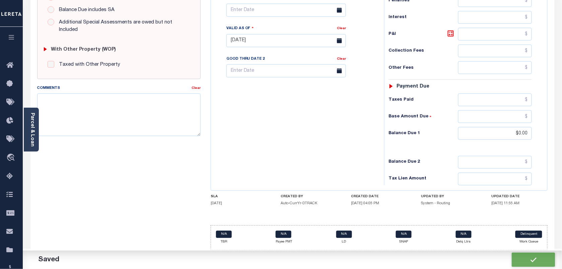
type input "$0"
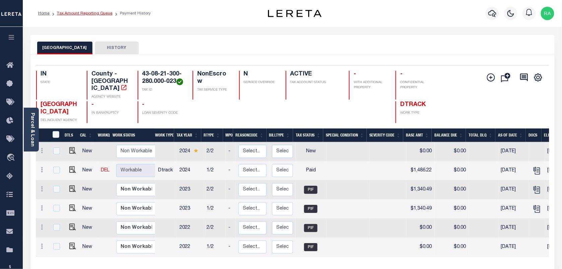
click at [97, 15] on link "Tax Amount Reporting Queue" at bounding box center [85, 13] width 56 height 4
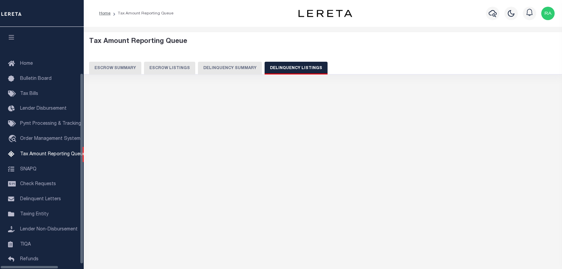
select select "100"
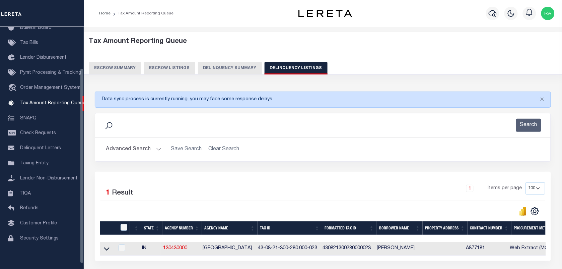
scroll to position [59, 0]
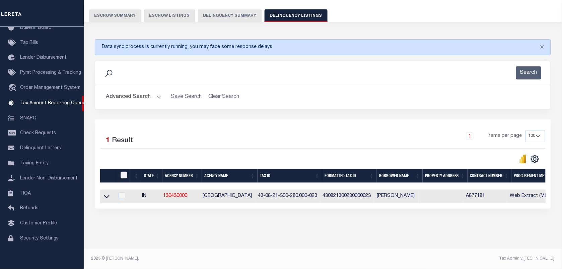
click at [121, 172] on input "checkbox" at bounding box center [124, 175] width 7 height 7
checkbox input "true"
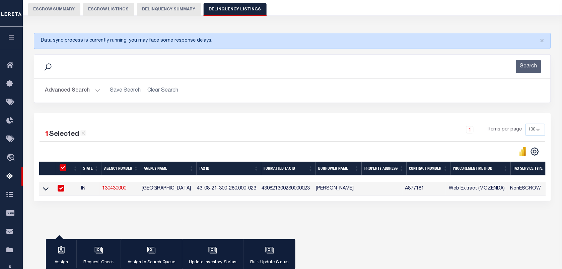
checkbox input "true"
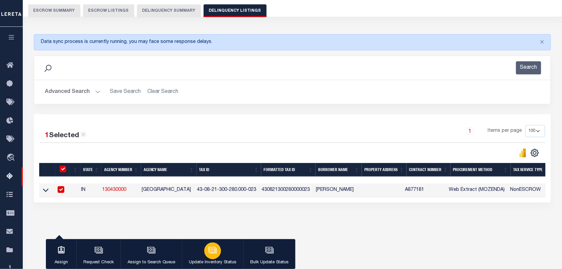
click at [215, 248] on icon "button" at bounding box center [212, 250] width 9 height 9
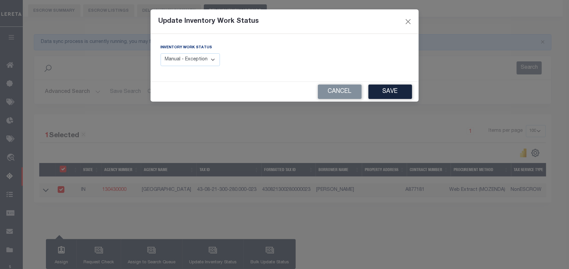
click at [202, 47] on label "Inventory Work Status" at bounding box center [187, 48] width 52 height 6
click at [190, 64] on select "Manual - Exception Pended - Awaiting Search Late Add Exception Completed" at bounding box center [191, 59] width 60 height 13
select select "4"
click at [161, 53] on select "Manual - Exception Pended - Awaiting Search Late Add Exception Completed" at bounding box center [191, 59] width 60 height 13
click at [389, 95] on button "Save" at bounding box center [390, 91] width 44 height 14
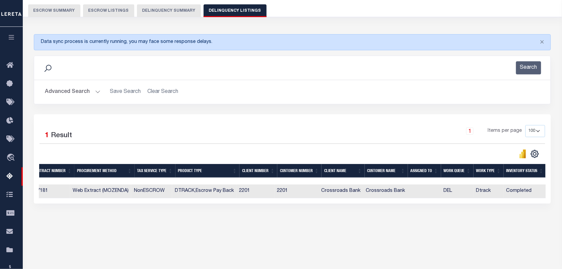
scroll to position [0, 61]
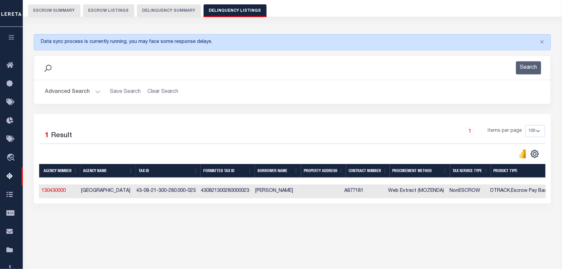
click at [95, 92] on button "Advanced Search" at bounding box center [73, 91] width 56 height 13
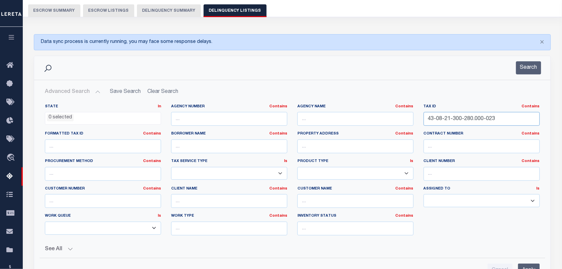
click at [466, 119] on input "43-08-21-300-280.000-023" at bounding box center [482, 119] width 116 height 14
paste input "5"
type input "43-08-21-300-580.000-023"
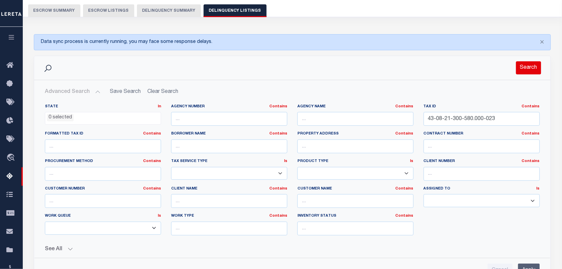
click at [518, 66] on button "Search" at bounding box center [528, 67] width 25 height 13
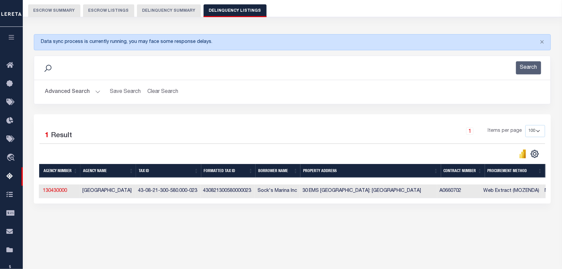
scroll to position [0, 0]
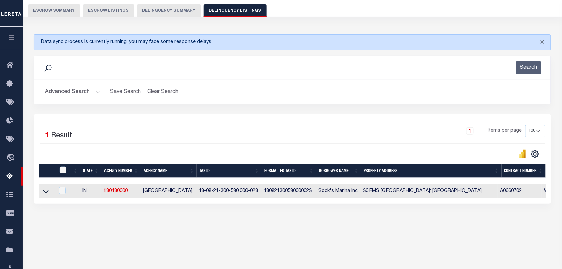
click at [42, 193] on link at bounding box center [46, 190] width 8 height 5
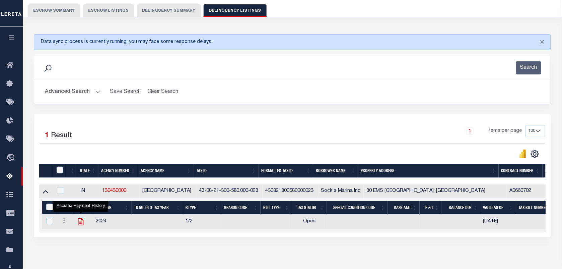
click at [79, 224] on icon "" at bounding box center [80, 221] width 9 height 9
checkbox input "true"
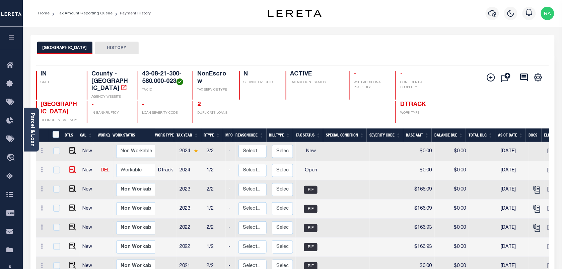
click at [69, 172] on img at bounding box center [72, 169] width 7 height 7
checkbox input "true"
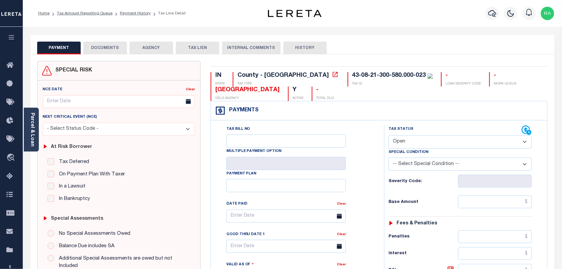
click at [408, 141] on select "- Select Status Code - Open Due/Unpaid Paid Incomplete No Tax Due Internal Refu…" at bounding box center [460, 141] width 143 height 13
select select "PYD"
click at [389, 136] on select "- Select Status Code - Open Due/Unpaid Paid Incomplete No Tax Due Internal Refu…" at bounding box center [460, 141] width 143 height 13
type input "[DATE]"
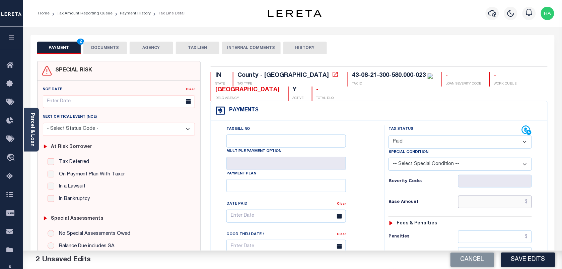
click at [515, 206] on input "text" at bounding box center [495, 201] width 74 height 13
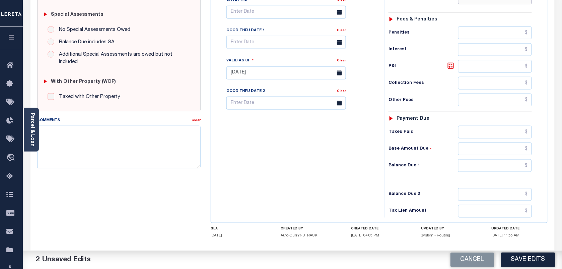
scroll to position [209, 0]
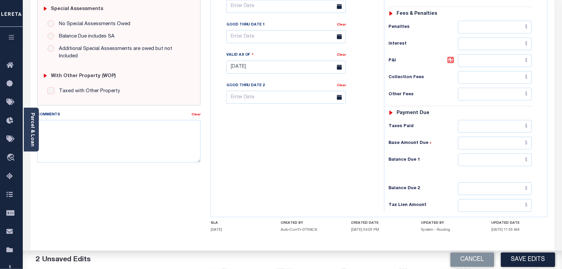
type input "$271.62"
click at [495, 164] on input "text" at bounding box center [495, 159] width 74 height 13
type input "$0.00"
click at [552, 179] on div "IN STATE County - IN TAX TYPE 43-08-21-300-580.000-023 TAX ID - LOAN SEVERITY C…" at bounding box center [379, 67] width 347 height 430
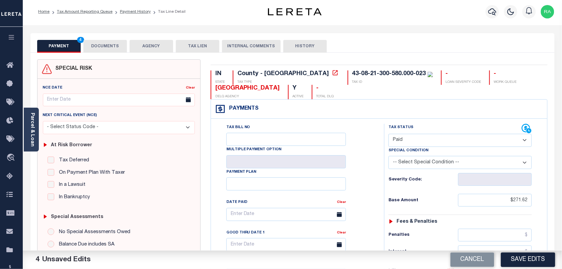
scroll to position [0, 0]
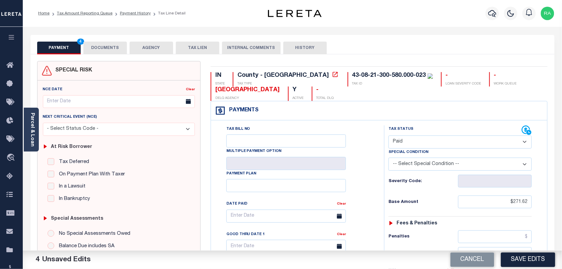
click at [105, 34] on div "Parcel & Loan Tax Bill Details 43-08-21-300-580.000-023 TAX ID AGENCY 2024" at bounding box center [292, 267] width 534 height 480
click at [106, 40] on div "PAYMENT 4 DOCUMENTS AGENCY DELINQUENT PAYEE TAX LIEN" at bounding box center [292, 44] width 524 height 19
click at [108, 49] on button "DOCUMENTS" at bounding box center [105, 48] width 44 height 13
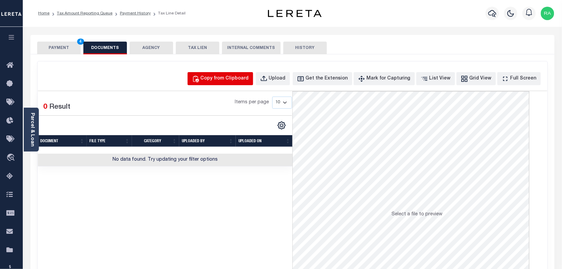
click at [218, 76] on div "Copy from Clipboard" at bounding box center [225, 78] width 48 height 7
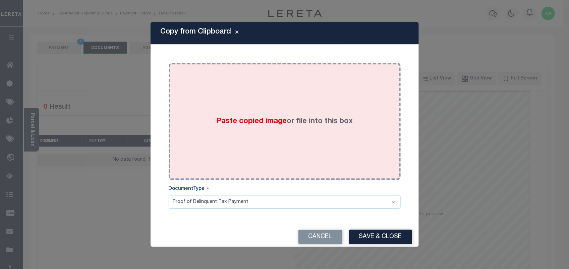
click at [287, 151] on div "Paste copied image or file into this box" at bounding box center [285, 121] width 222 height 107
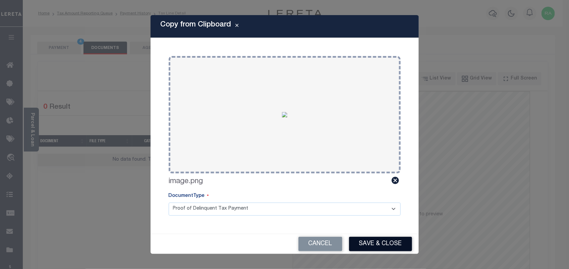
click at [381, 244] on button "Save & Close" at bounding box center [380, 244] width 63 height 14
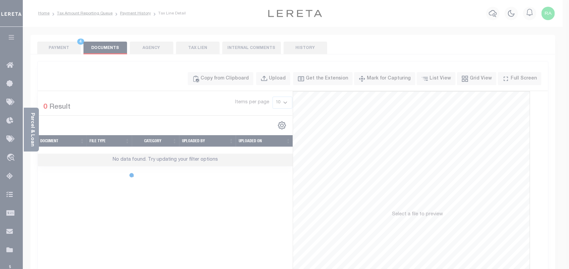
click at [54, 53] on div at bounding box center [284, 134] width 569 height 269
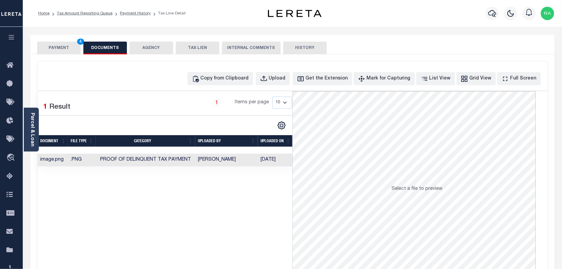
click at [71, 51] on button "PAYMENT 4" at bounding box center [59, 48] width 44 height 13
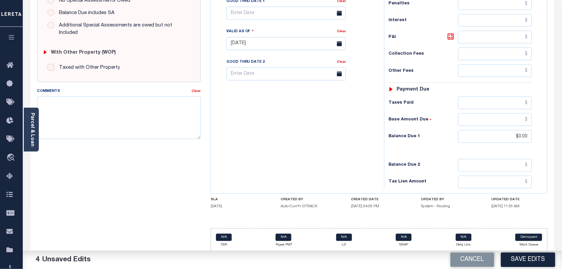
scroll to position [240, 0]
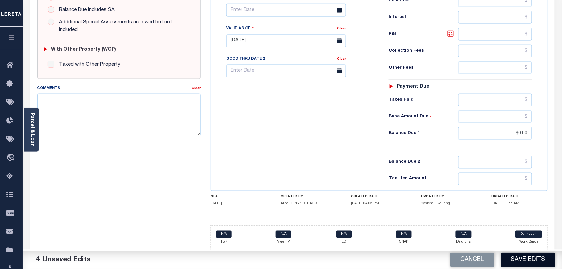
click at [516, 261] on button "Save Edits" at bounding box center [528, 259] width 54 height 14
checkbox input "false"
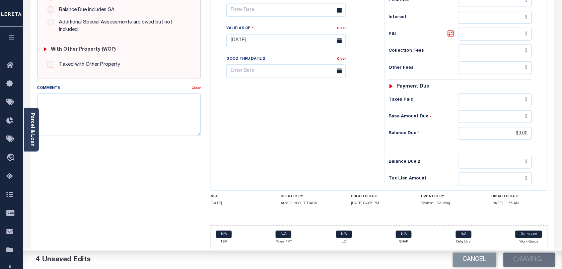
type input "$271.62"
type input "$0"
